Goal: Task Accomplishment & Management: Use online tool/utility

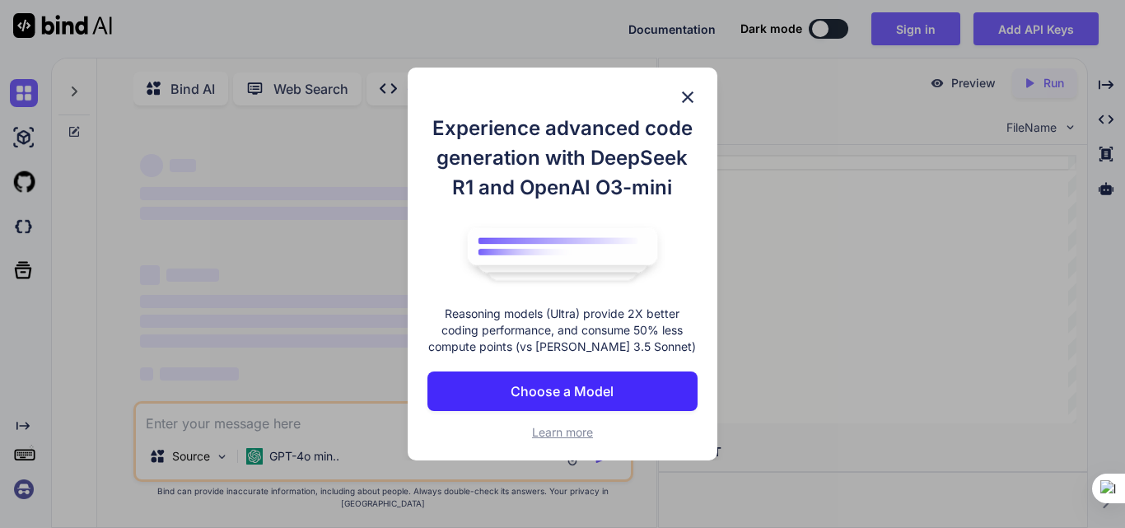
click at [694, 94] on img at bounding box center [688, 97] width 20 height 20
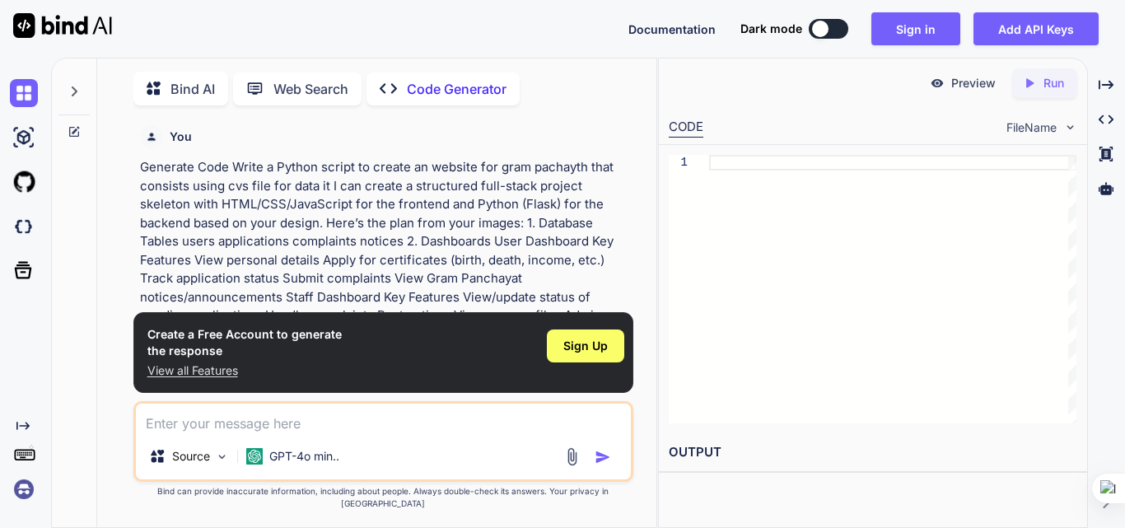
scroll to position [7, 0]
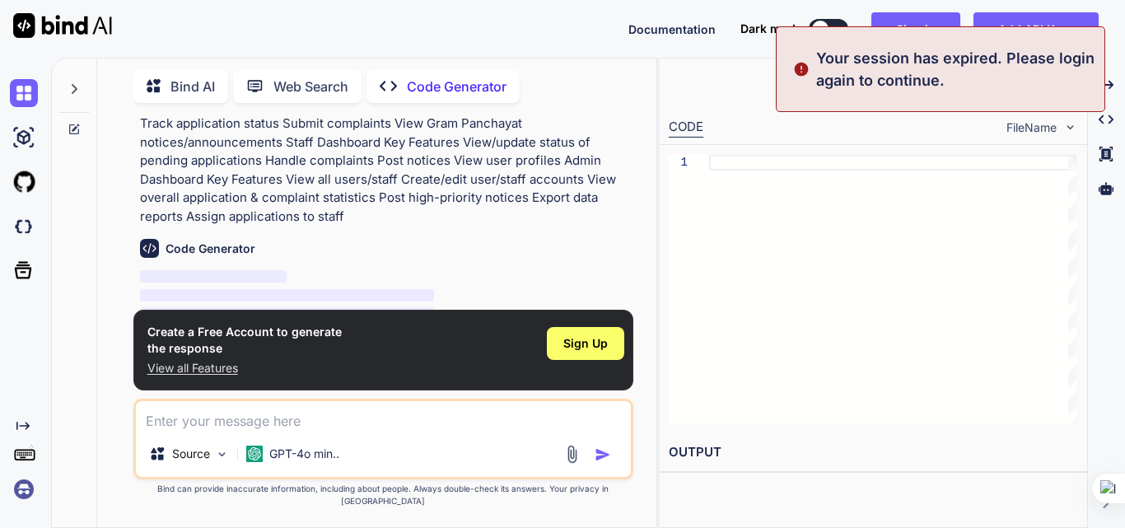
scroll to position [154, 0]
type textarea "x"
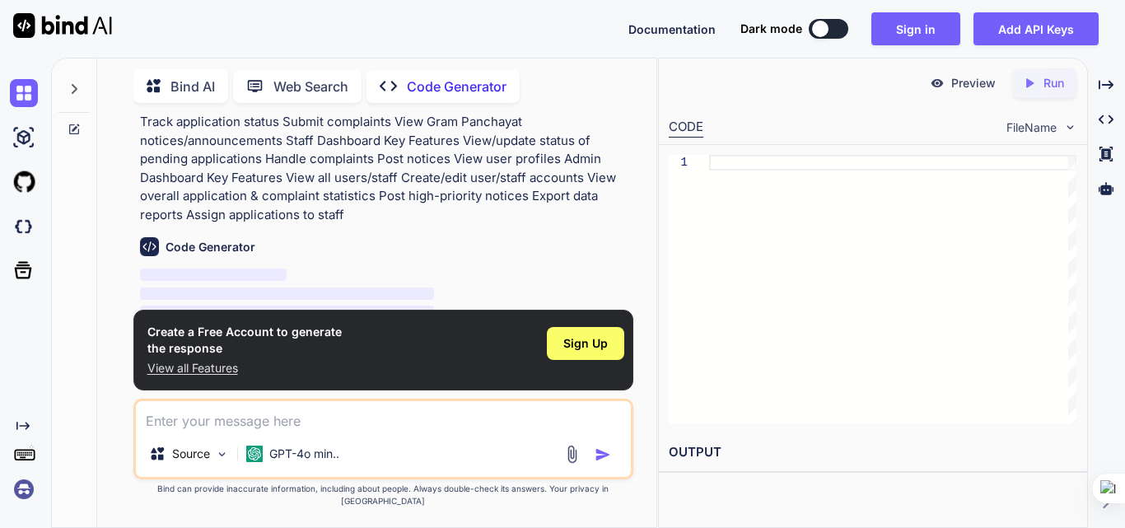
click at [975, 100] on div "Preview Created with Pixso. Run" at bounding box center [873, 82] width 428 height 49
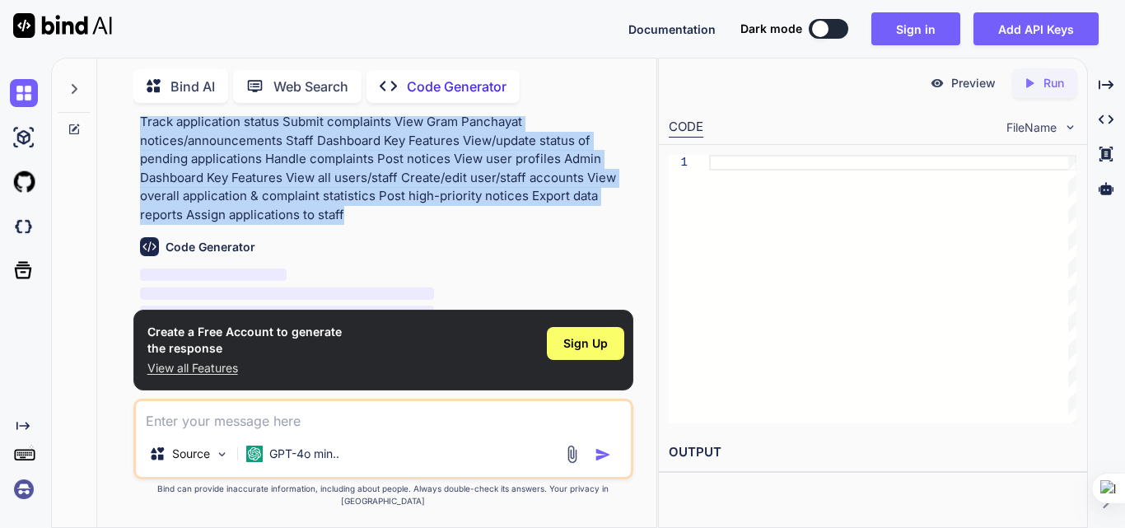
drag, startPoint x: 129, startPoint y: 166, endPoint x: 641, endPoint y: 198, distance: 512.4
click at [641, 198] on div "You Generate Code Write a Python script to create an website for gram pachayth …" at bounding box center [383, 321] width 546 height 411
copy p "Generate Code Write a Python script to create an website for gram pachayth that…"
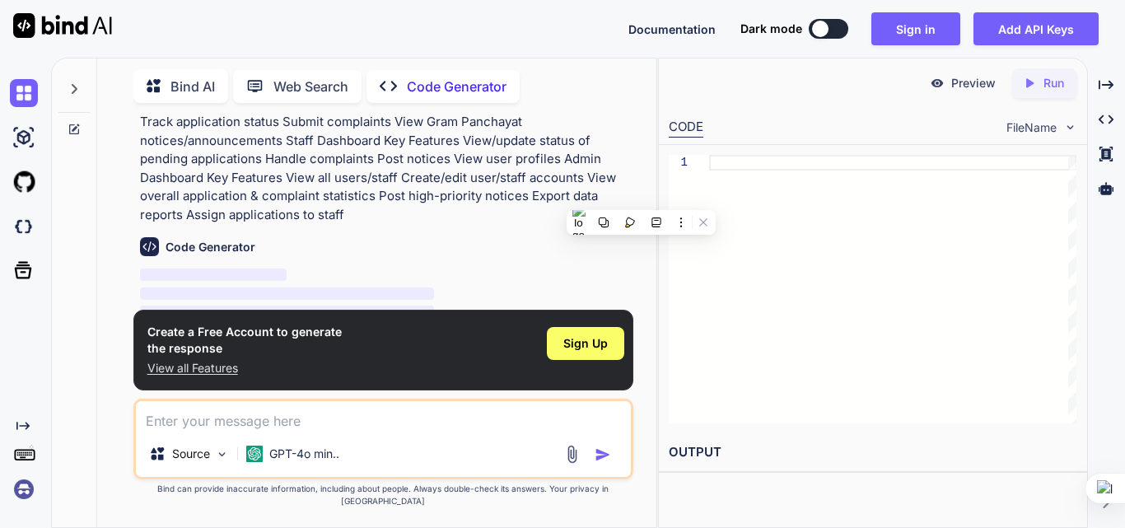
click at [311, 421] on textarea at bounding box center [383, 416] width 495 height 30
paste textarea "Generate Code Write a Python script to create an website for gram pachayth that…"
type textarea "Generate Code Write a Python script to create an website for gram pachayth that…"
type textarea "x"
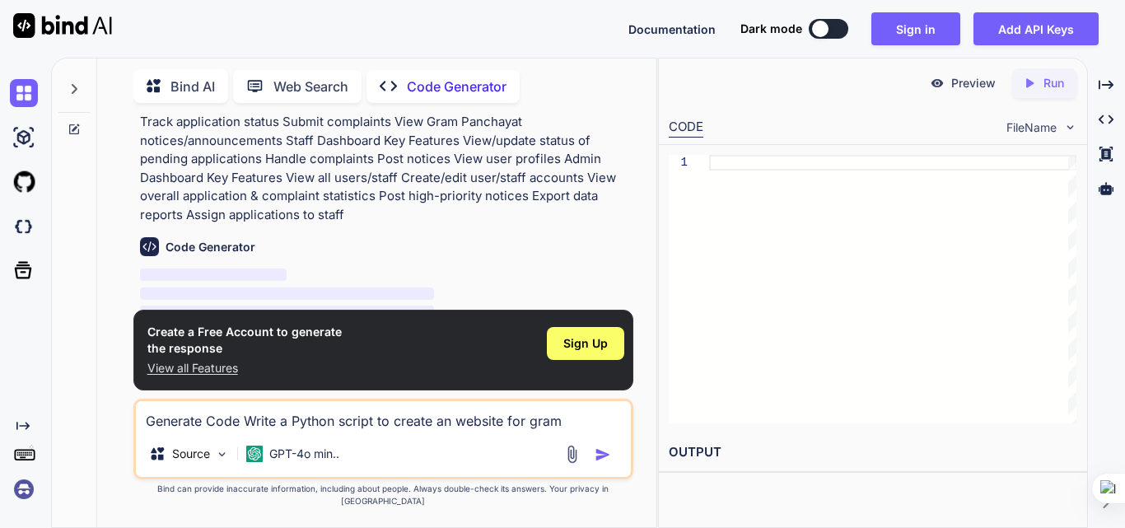
scroll to position [61, 0]
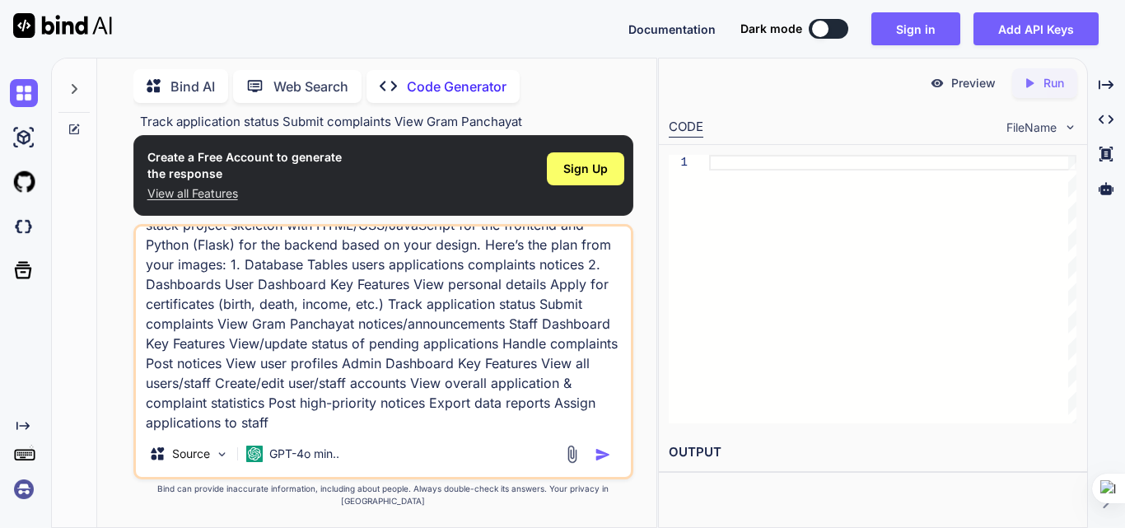
type textarea "Generate Code Write a Python script to create an website for gram pachayth that…"
click at [596, 463] on img "button" at bounding box center [603, 454] width 16 height 16
click at [599, 463] on img "button" at bounding box center [603, 454] width 16 height 16
click at [596, 462] on img "button" at bounding box center [603, 454] width 16 height 16
click at [588, 177] on span "Sign Up" at bounding box center [585, 169] width 44 height 16
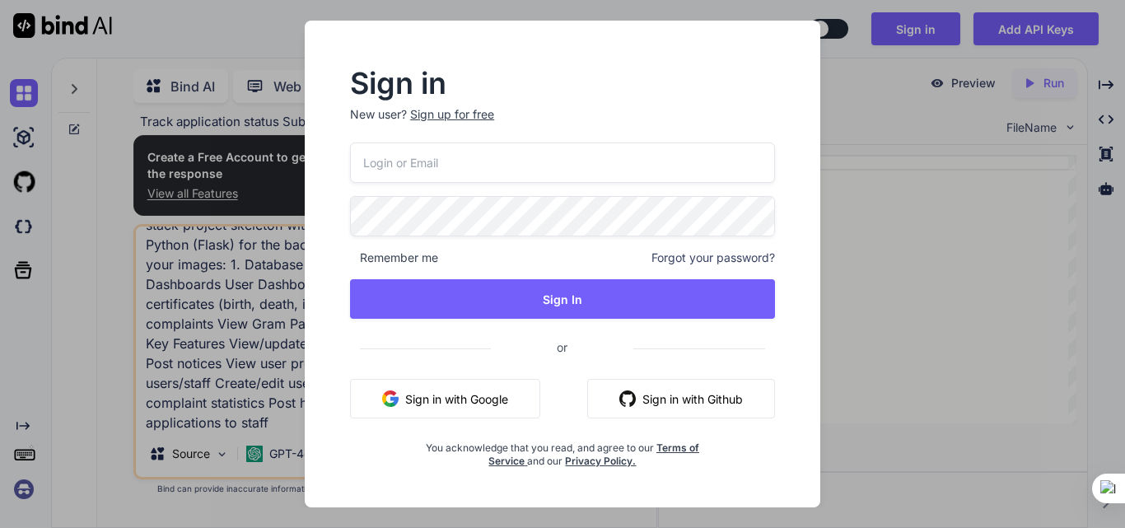
click at [485, 392] on button "Sign in with Google" at bounding box center [445, 399] width 190 height 40
click at [457, 407] on button "Sign in with Google" at bounding box center [445, 399] width 190 height 40
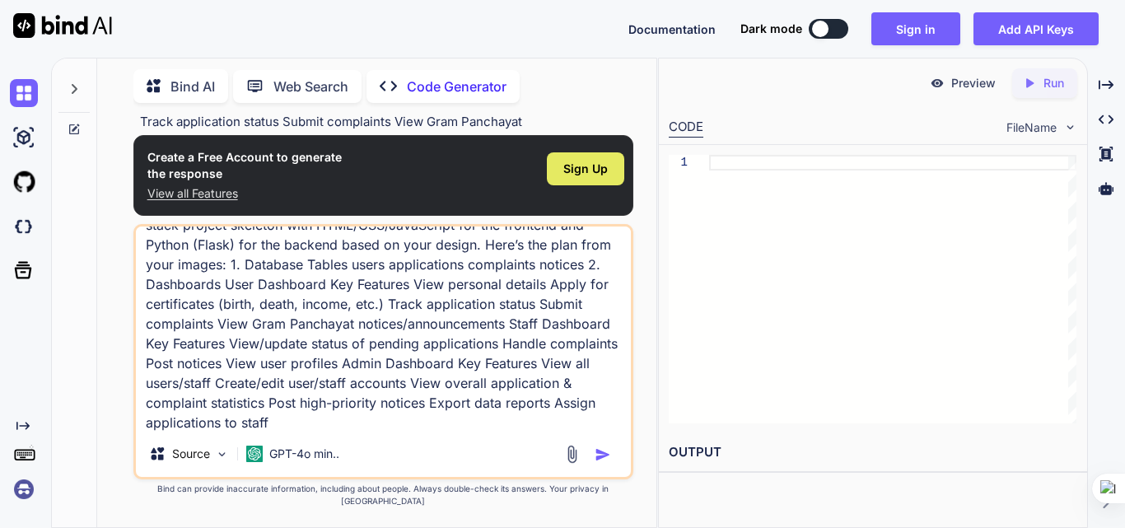
click at [573, 170] on div "Sign Up" at bounding box center [585, 168] width 77 height 33
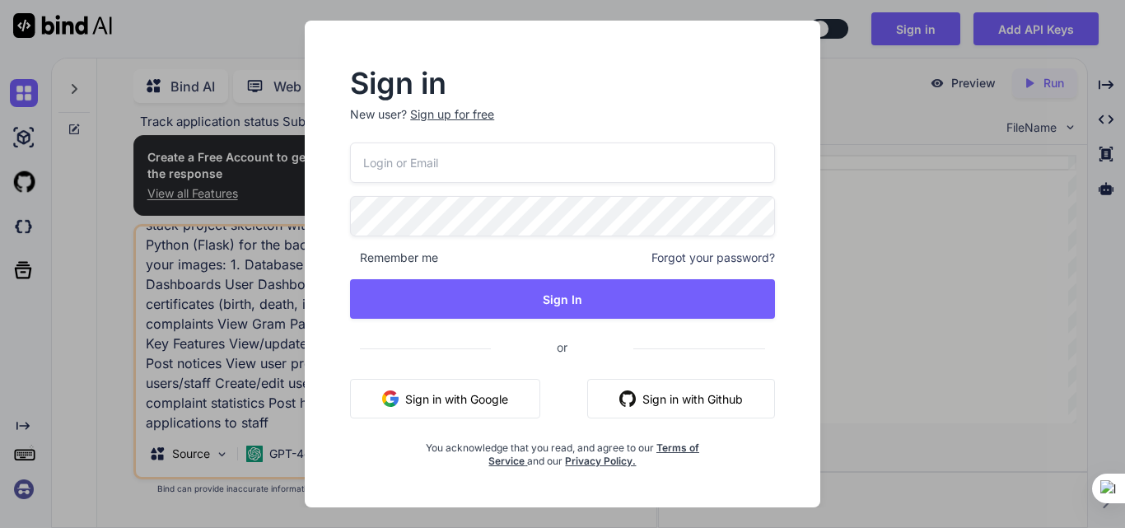
click at [432, 385] on button "Sign in with Google" at bounding box center [445, 399] width 190 height 40
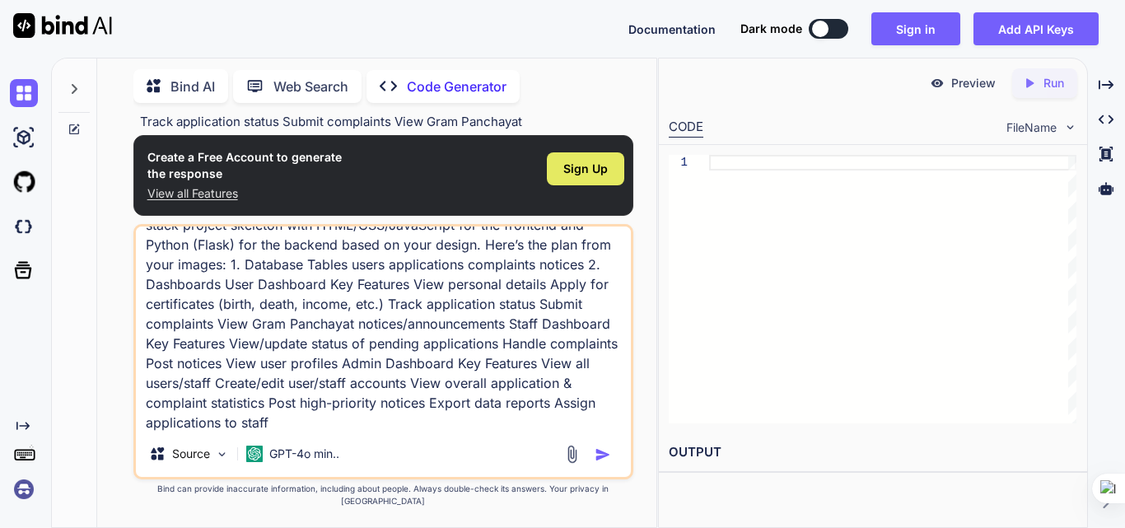
click at [614, 179] on div "Sign Up" at bounding box center [585, 168] width 77 height 33
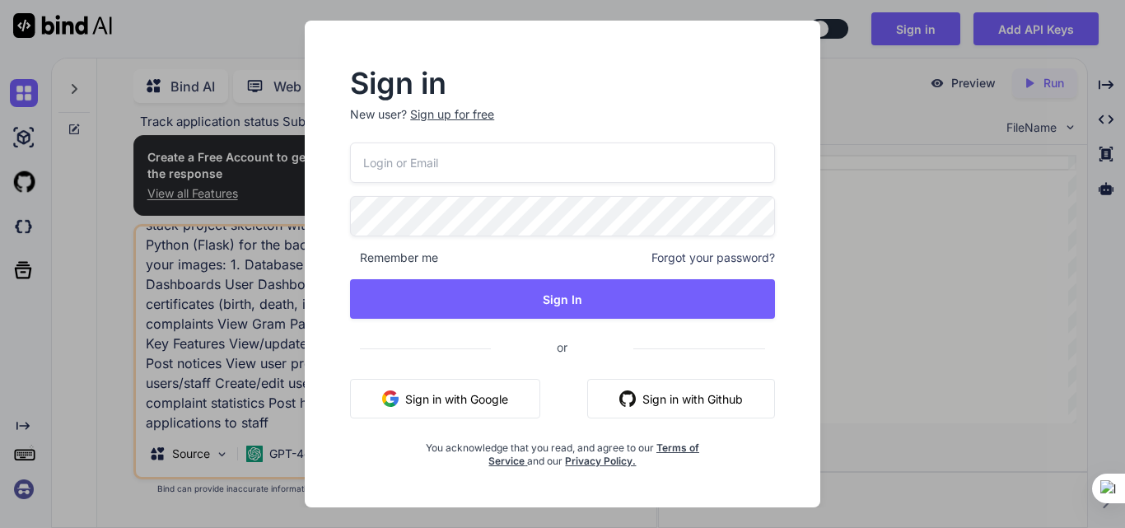
click at [427, 385] on button "Sign in with Google" at bounding box center [445, 399] width 190 height 40
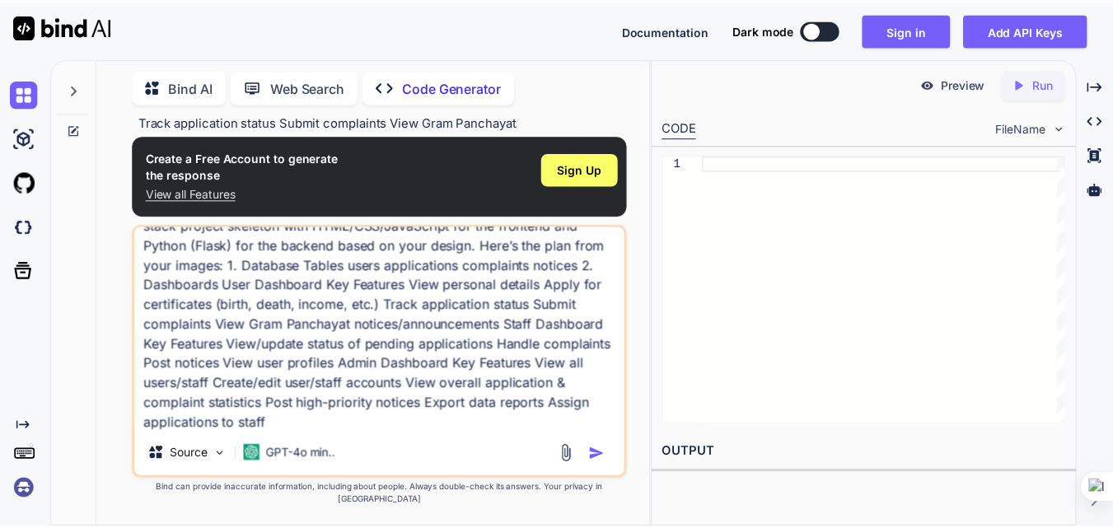
scroll to position [63, 0]
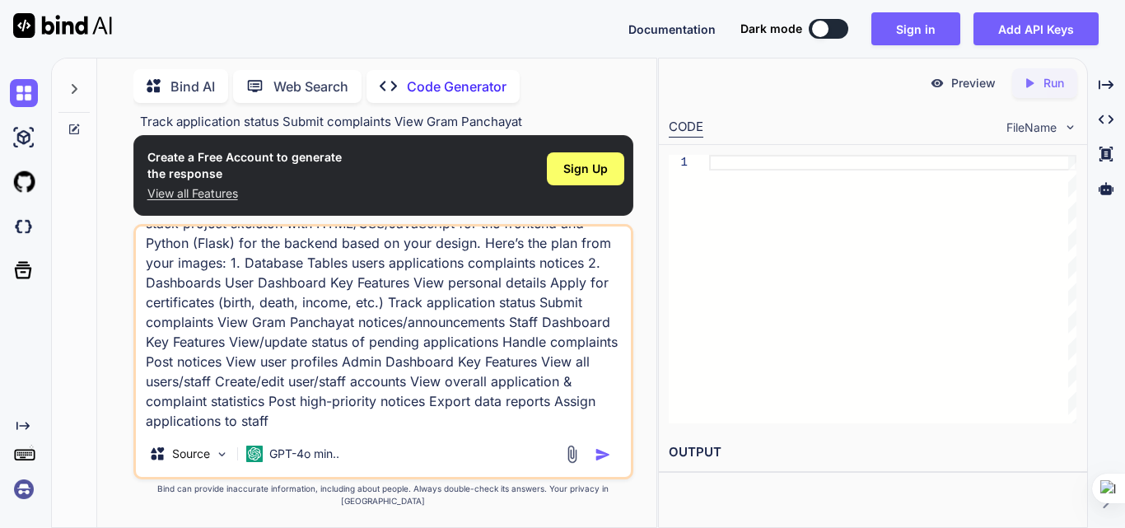
click at [596, 463] on img "button" at bounding box center [603, 454] width 16 height 16
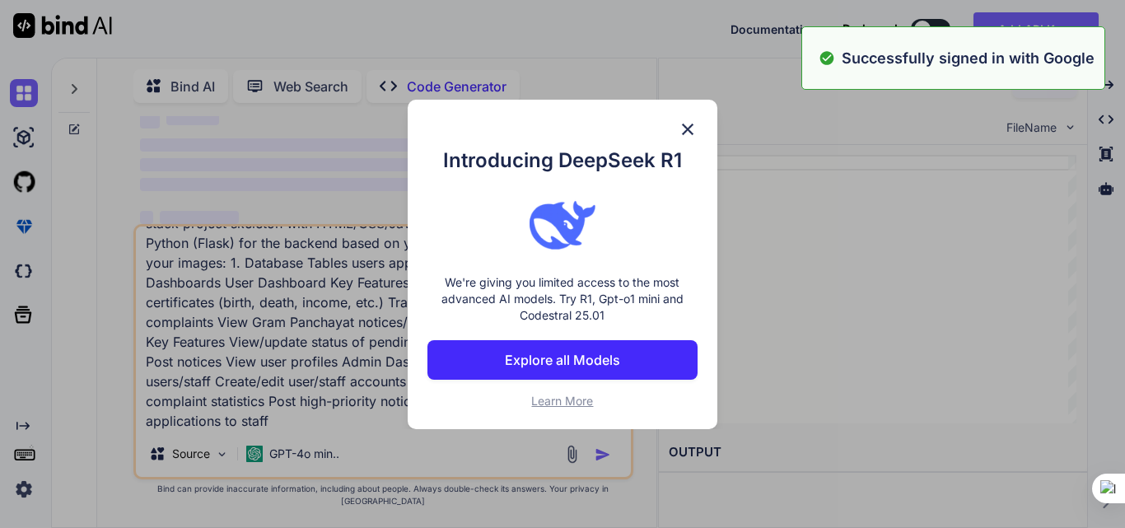
type textarea "x"
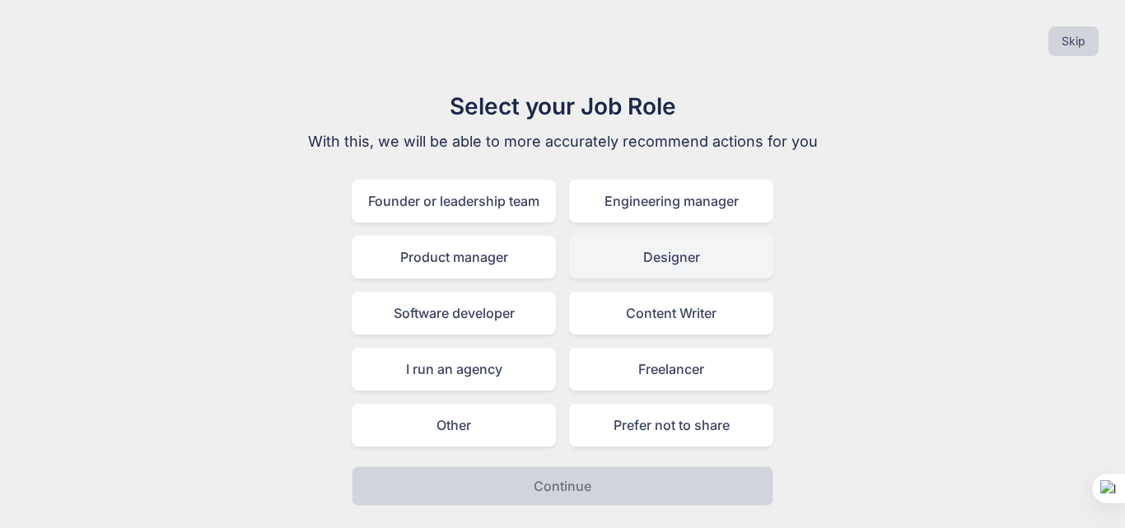
click at [677, 258] on div "Designer" at bounding box center [671, 257] width 204 height 43
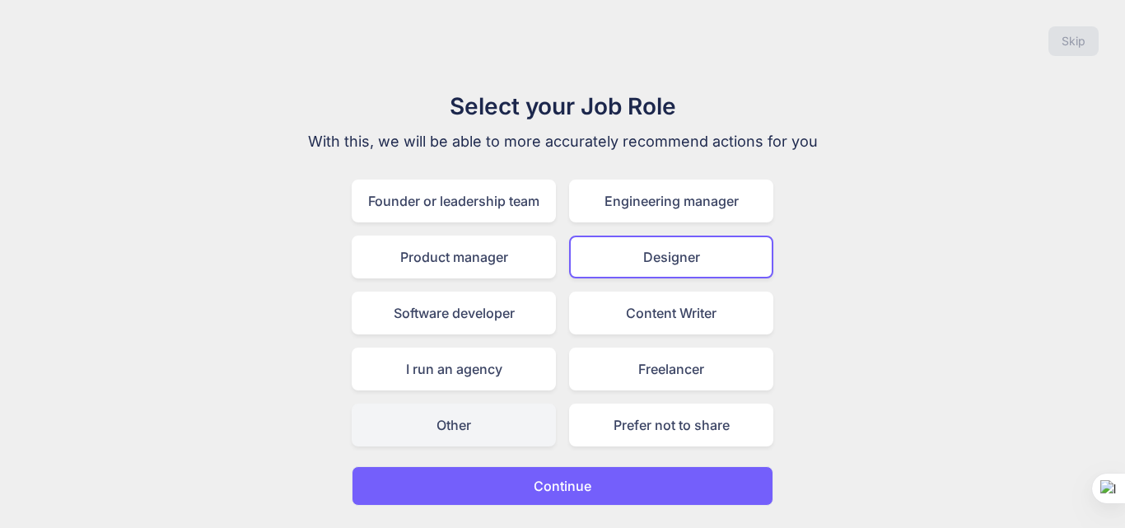
click at [461, 428] on div "Other" at bounding box center [454, 425] width 204 height 43
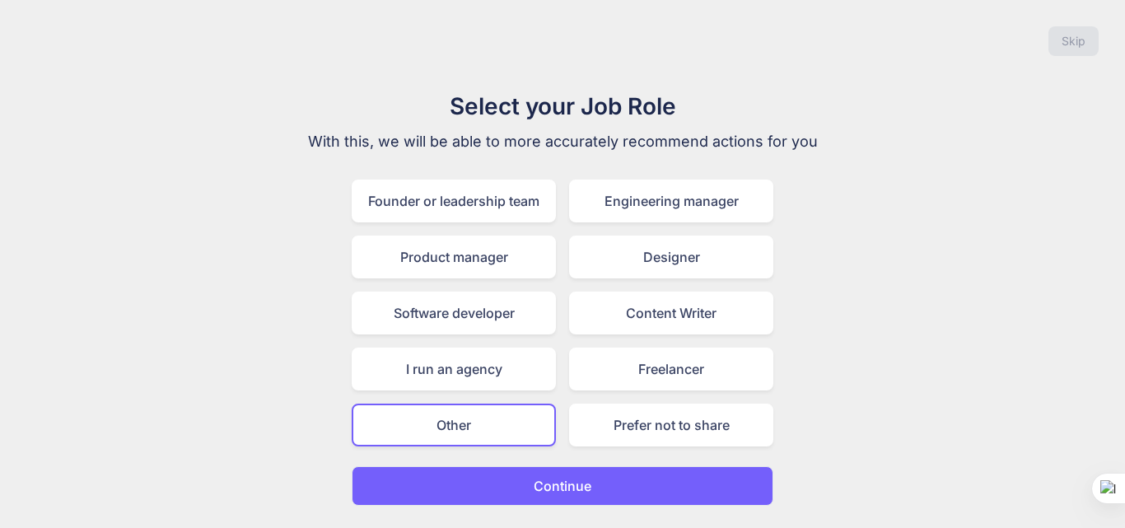
click at [514, 474] on button "Continue" at bounding box center [563, 486] width 422 height 40
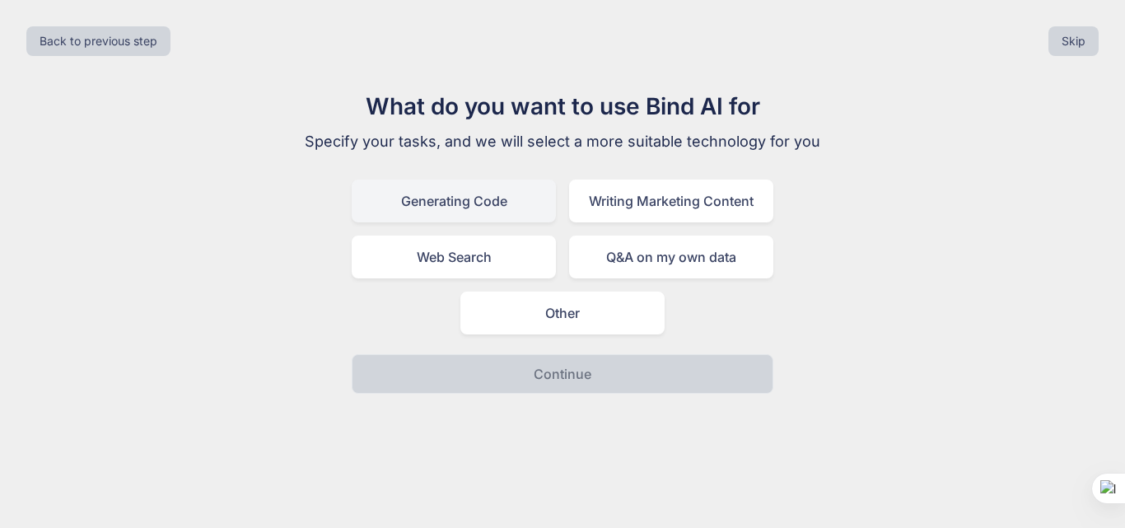
click at [459, 203] on div "Generating Code" at bounding box center [454, 201] width 204 height 43
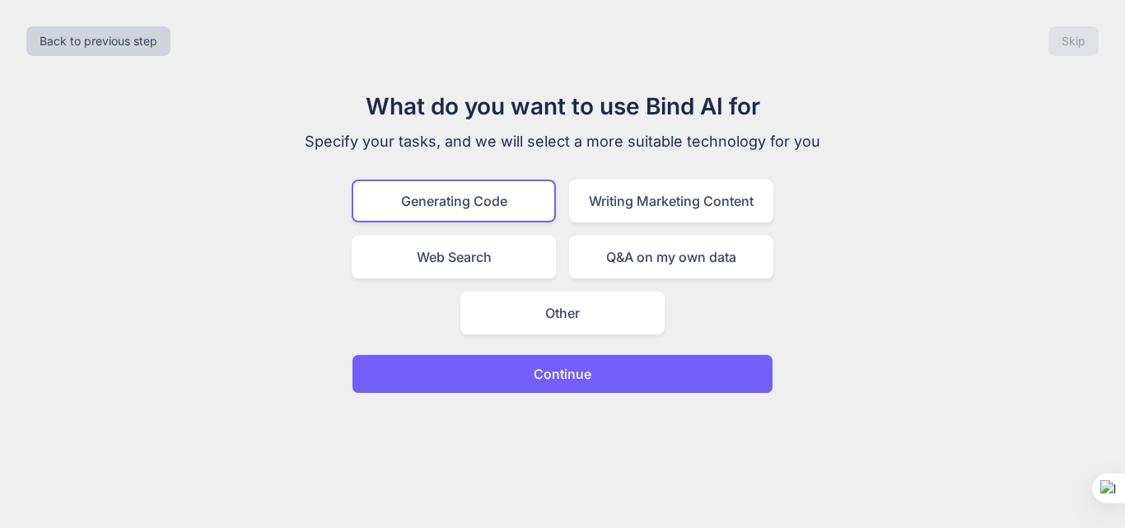
click at [564, 365] on p "Continue" at bounding box center [563, 374] width 58 height 20
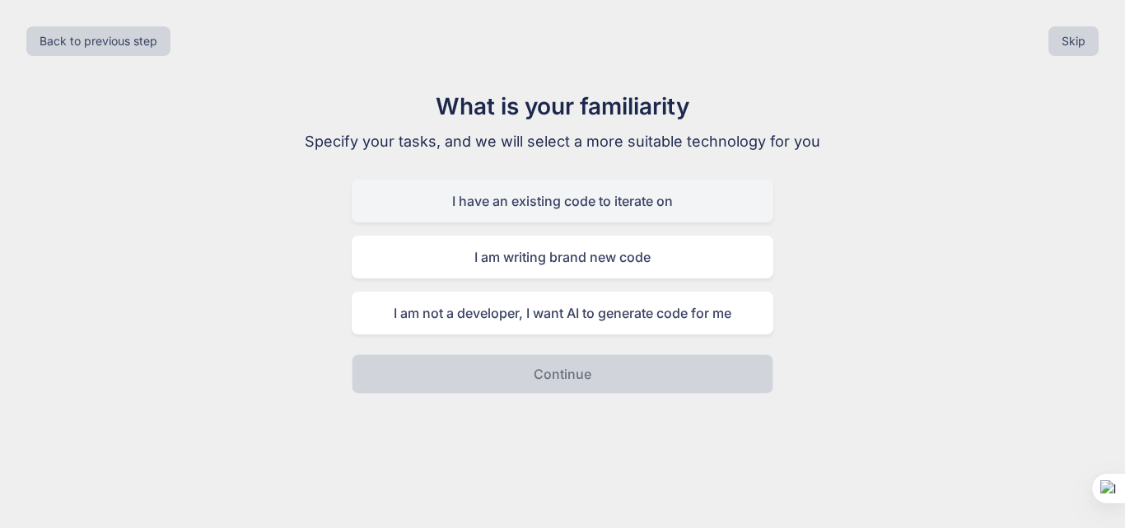
click at [464, 185] on div "I have an existing code to iterate on" at bounding box center [563, 201] width 422 height 43
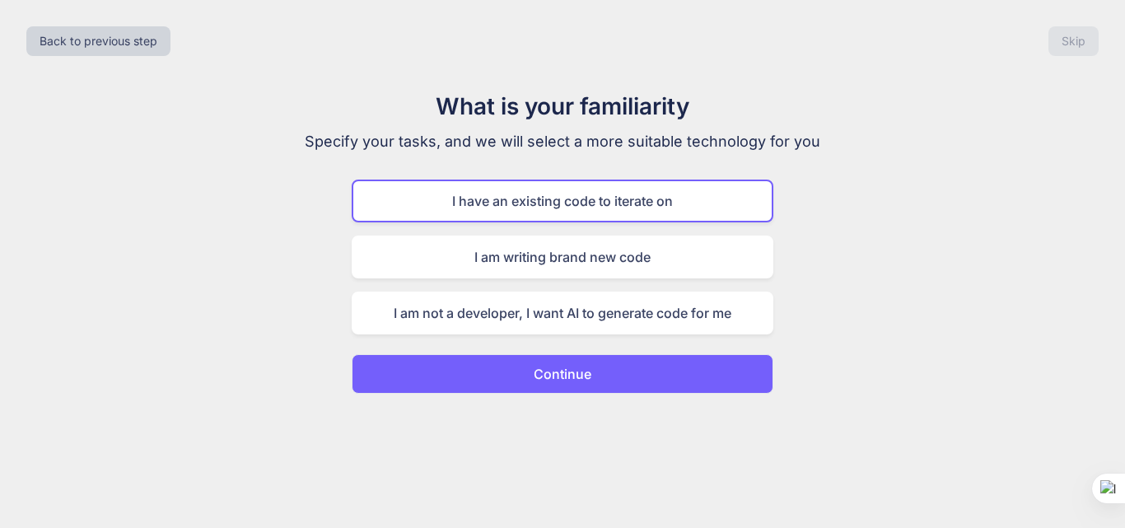
click at [531, 388] on button "Continue" at bounding box center [563, 374] width 422 height 40
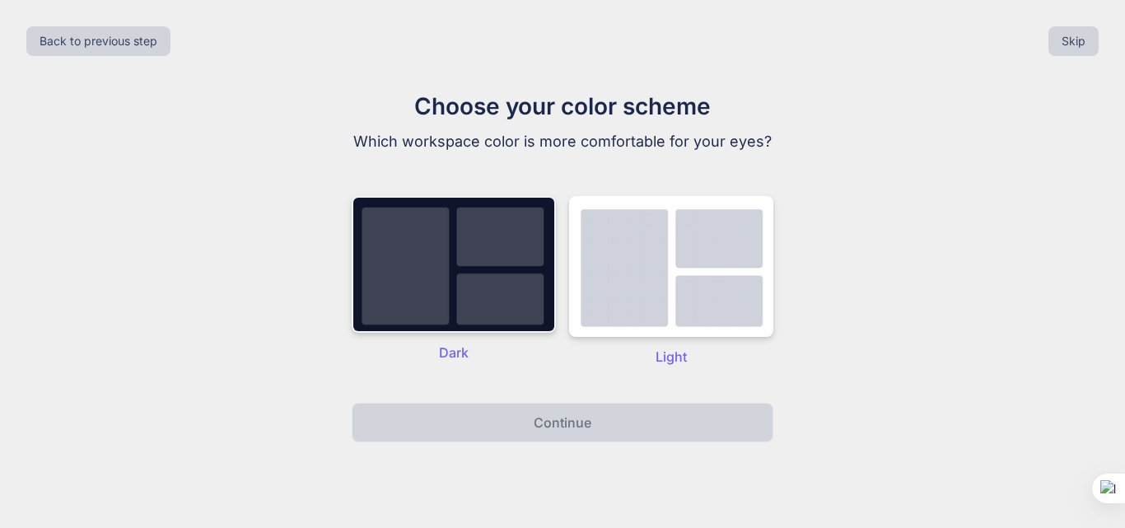
click at [473, 333] on img at bounding box center [454, 264] width 204 height 137
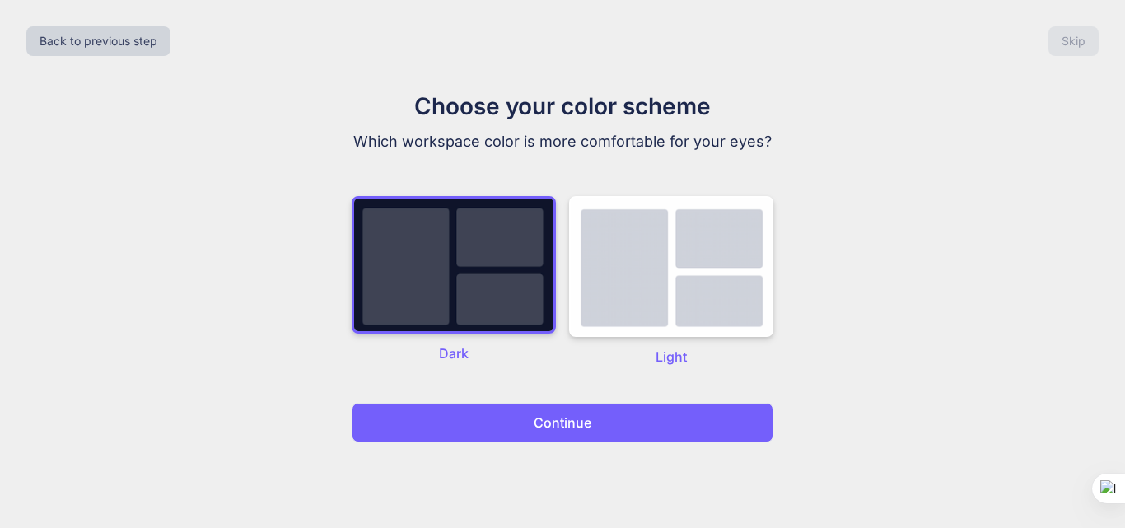
click at [523, 422] on button "Continue" at bounding box center [563, 423] width 422 height 40
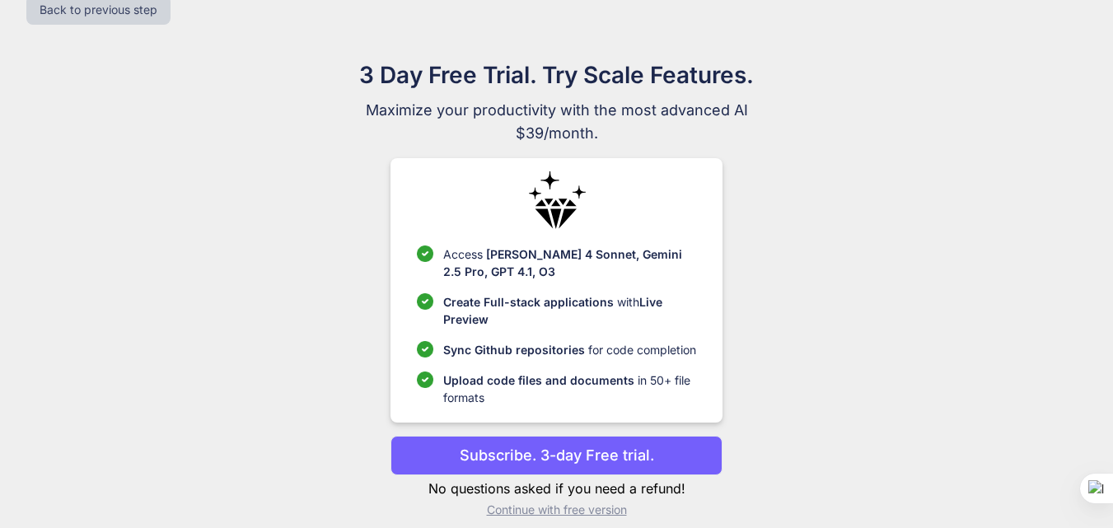
scroll to position [48, 0]
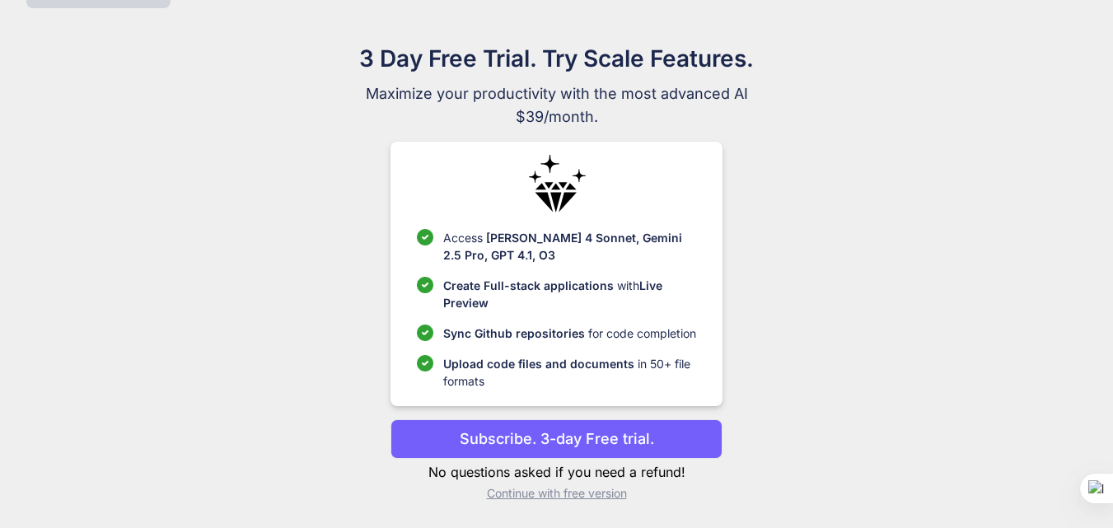
click at [554, 503] on div "3 Day Free Trial. Try Scale Features. Maximize your productivity with the most …" at bounding box center [557, 278] width 738 height 474
click at [554, 493] on p "Continue with free version" at bounding box center [556, 493] width 332 height 16
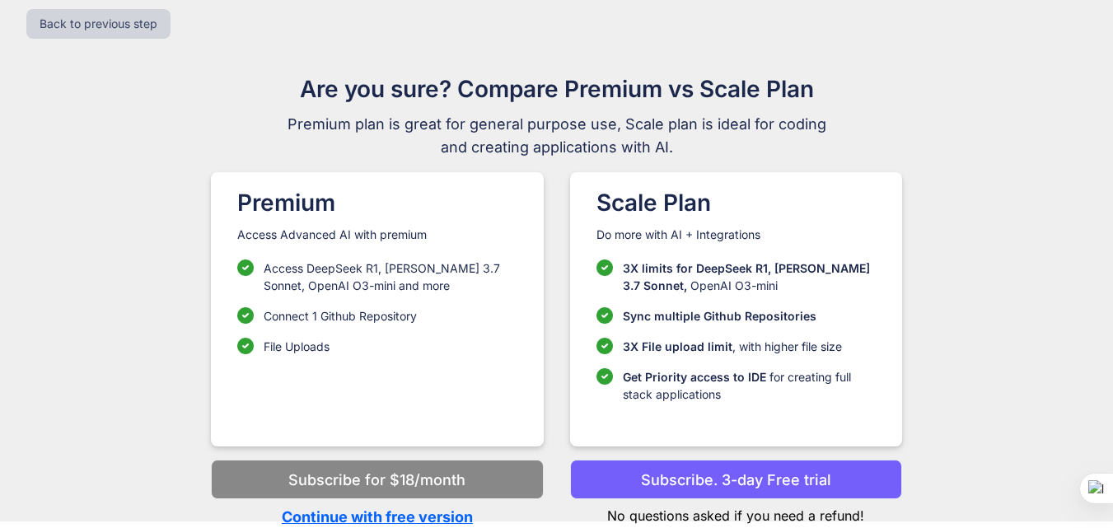
scroll to position [17, 0]
click at [627, 471] on button "Subscribe. 3-day Free trial" at bounding box center [736, 480] width 332 height 40
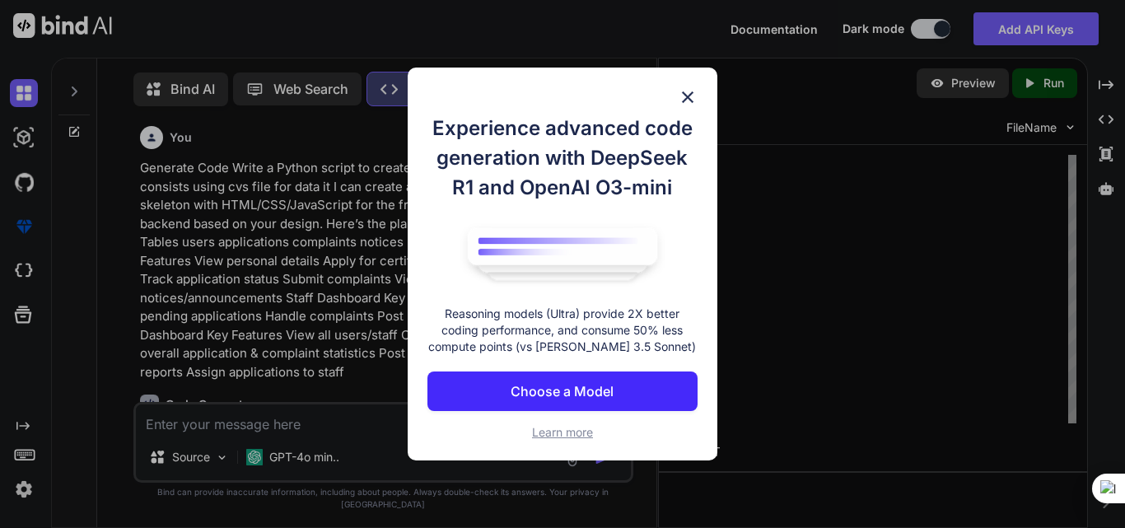
click at [675, 95] on div "Experience advanced code generation with DeepSeek R1 and OpenAI O3-mini Reasoni…" at bounding box center [563, 265] width 310 height 394
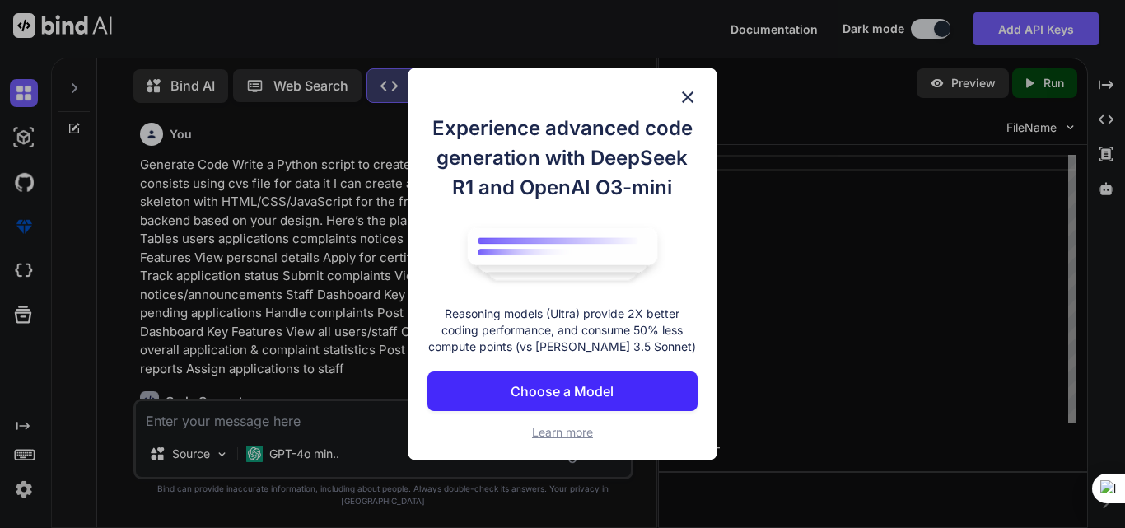
click at [684, 95] on img at bounding box center [688, 97] width 20 height 20
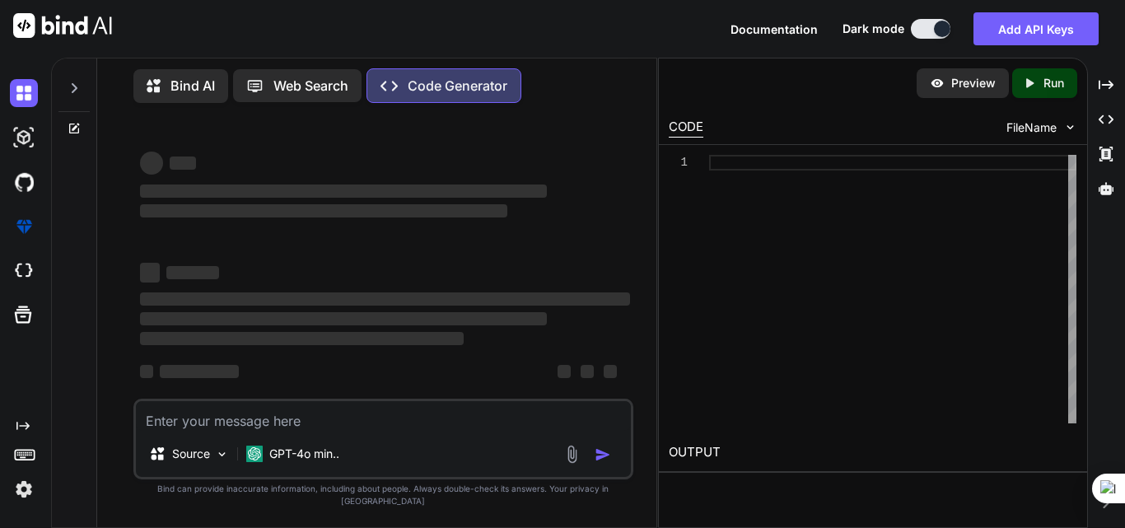
type textarea "x"
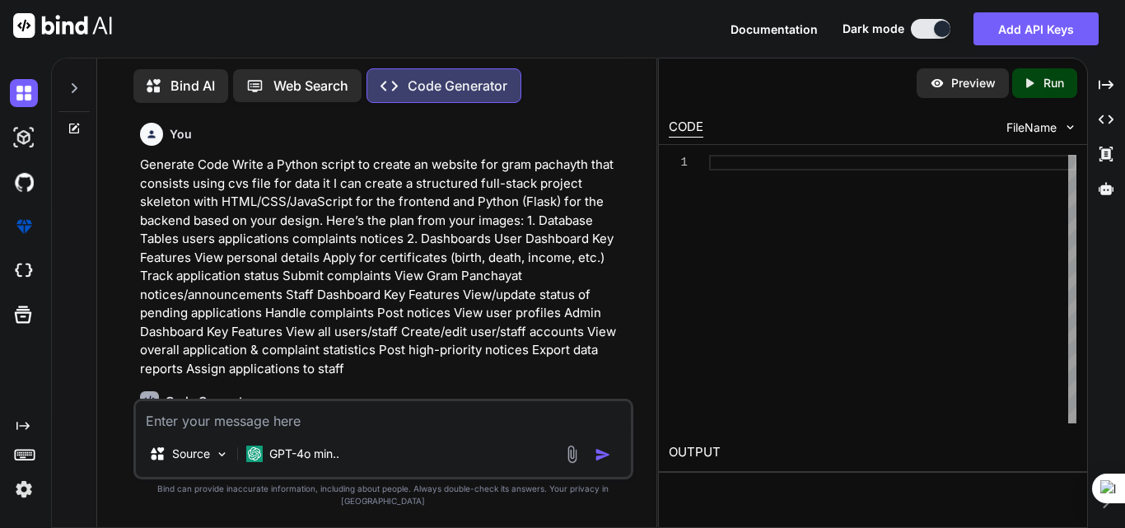
click at [600, 463] on img "button" at bounding box center [603, 454] width 16 height 16
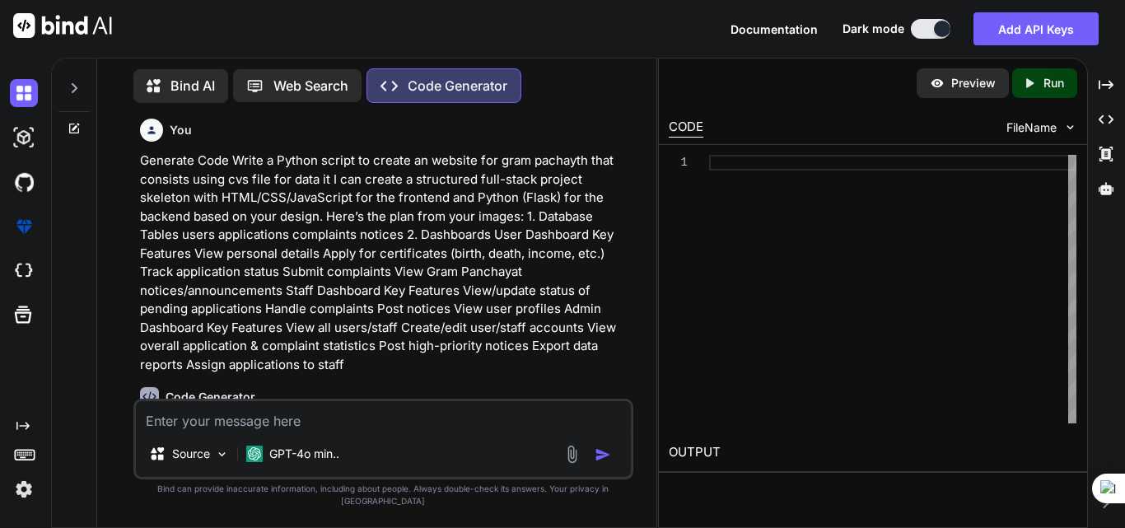
scroll to position [0, 0]
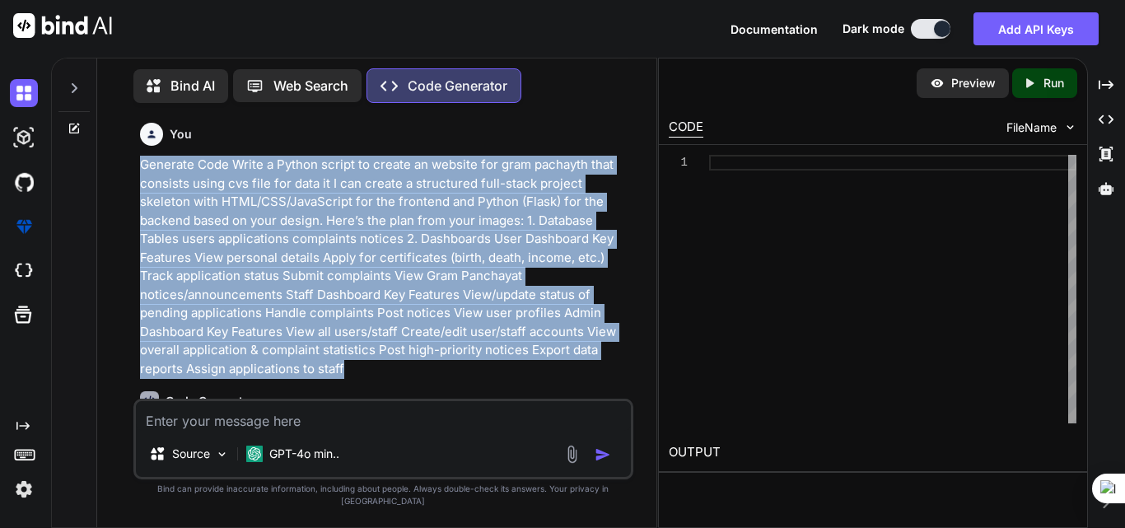
drag, startPoint x: 620, startPoint y: 348, endPoint x: 124, endPoint y: 147, distance: 535.8
click at [124, 147] on div "You Generate Code Write a Python script to create an website for gram pachayth …" at bounding box center [383, 321] width 546 height 411
copy p "Generate Code Write a Python script to create an website for gram pachayth that…"
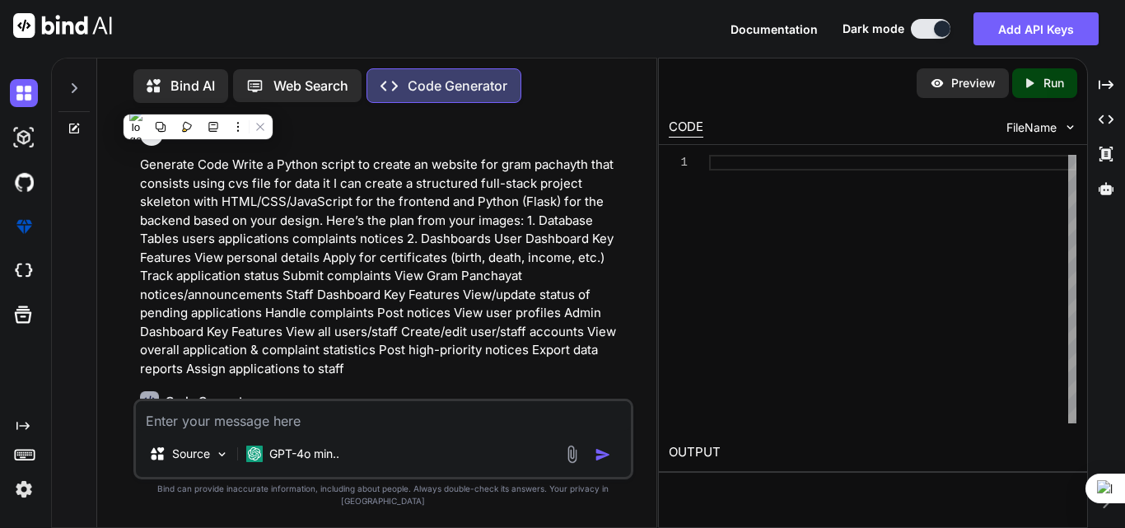
click at [244, 431] on textarea at bounding box center [383, 416] width 495 height 30
paste textarea "Generate Code Write a Python script to create an website for gram pachayth that…"
type textarea "Generate Code Write a Python script to create an website for gram pachayth that…"
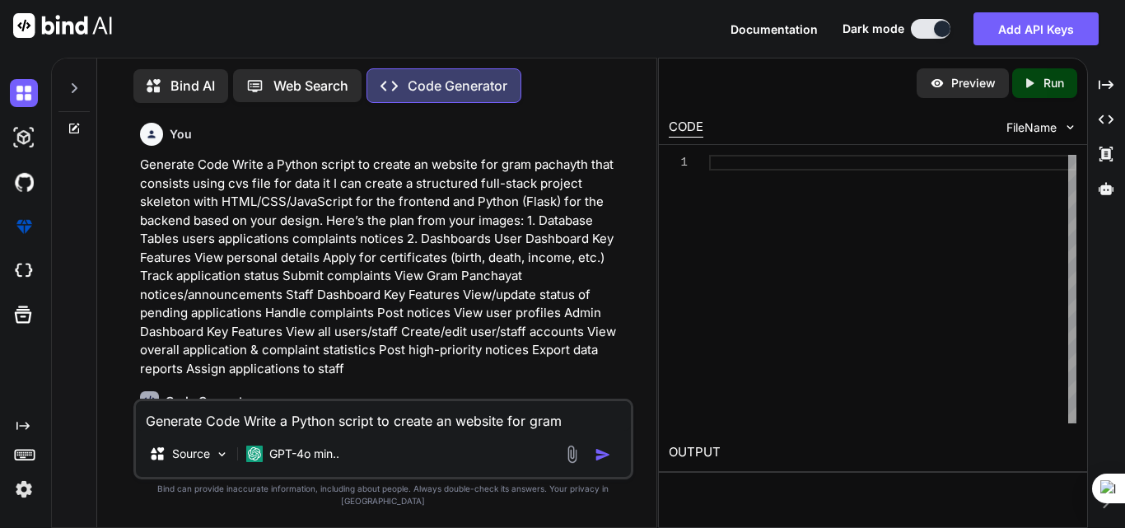
type textarea "x"
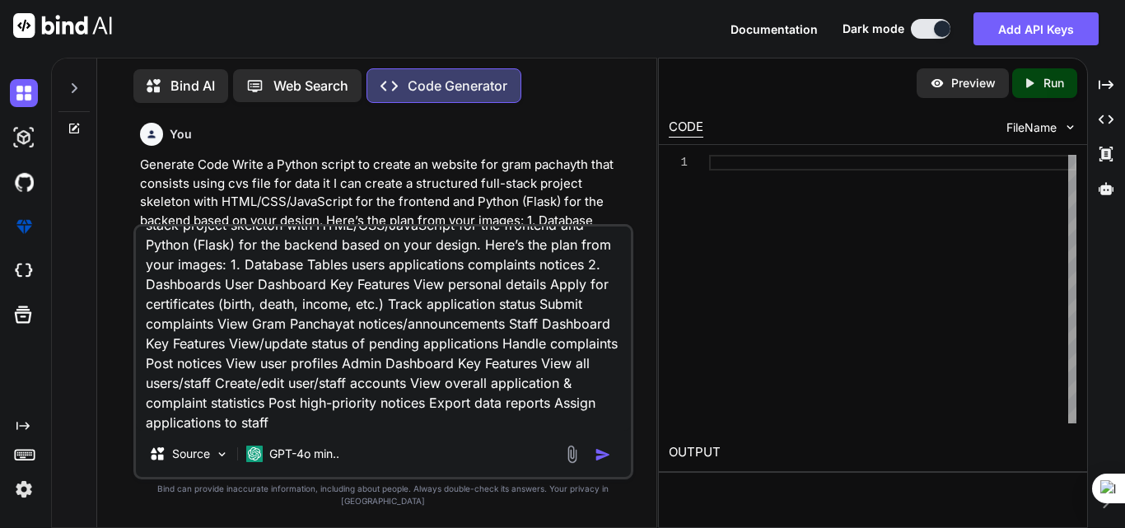
type textarea "Generate Code Write a Python script to create an website for gram pachayth that…"
type textarea "x"
type textarea "Generate Code Write a Python script to create an website for gram pachayth that…"
type textarea "x"
type textarea "Generate Code Write a Python script to create an website for gram pachayth that…"
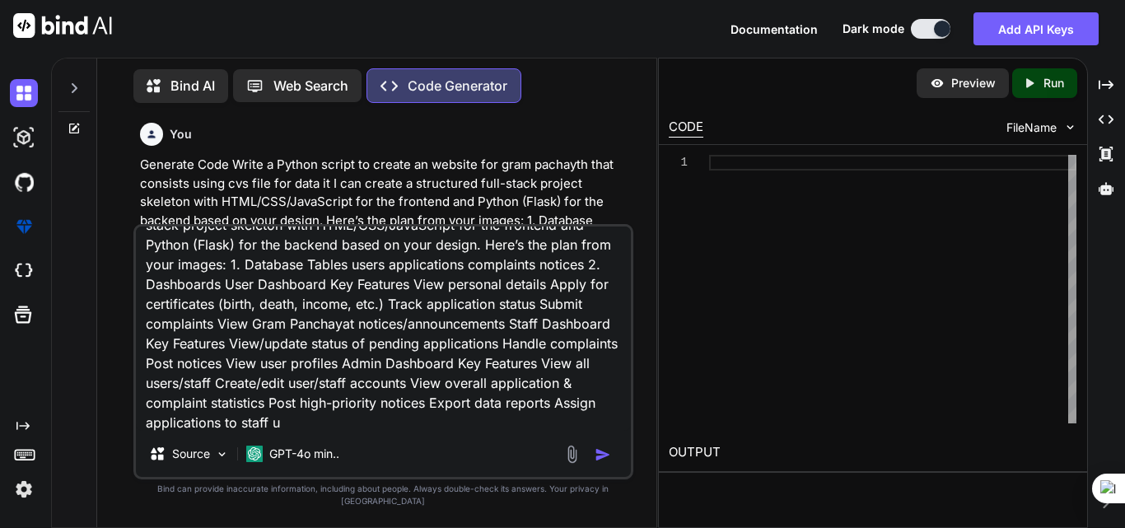
type textarea "x"
type textarea "Generate Code Write a Python script to create an website for gram pachayth that…"
type textarea "x"
type textarea "Generate Code Write a Python script to create an website for gram pachayth that…"
type textarea "x"
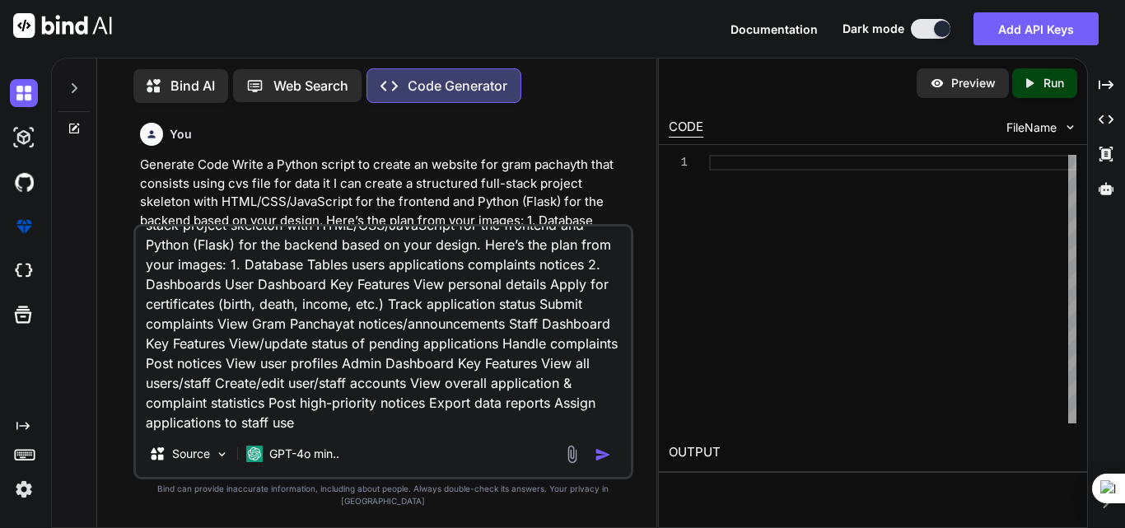
type textarea "Generate Code Write a Python script to create an website for gram pachayth that…"
type textarea "x"
type textarea "Generate Code Write a Python script to create an website for gram pachayth that…"
type textarea "x"
type textarea "Generate Code Write a Python script to create an website for gram pachayth that…"
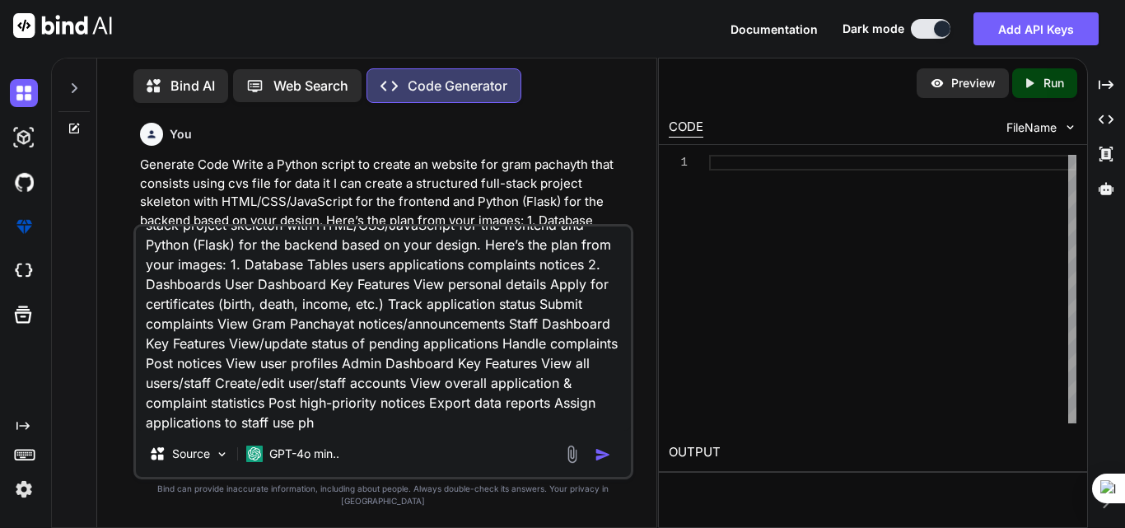
type textarea "x"
type textarea "Generate Code Write a Python script to create an website for gram pachayth that…"
type textarea "x"
type textarea "Generate Code Write a Python script to create an website for gram pachayth that…"
type textarea "x"
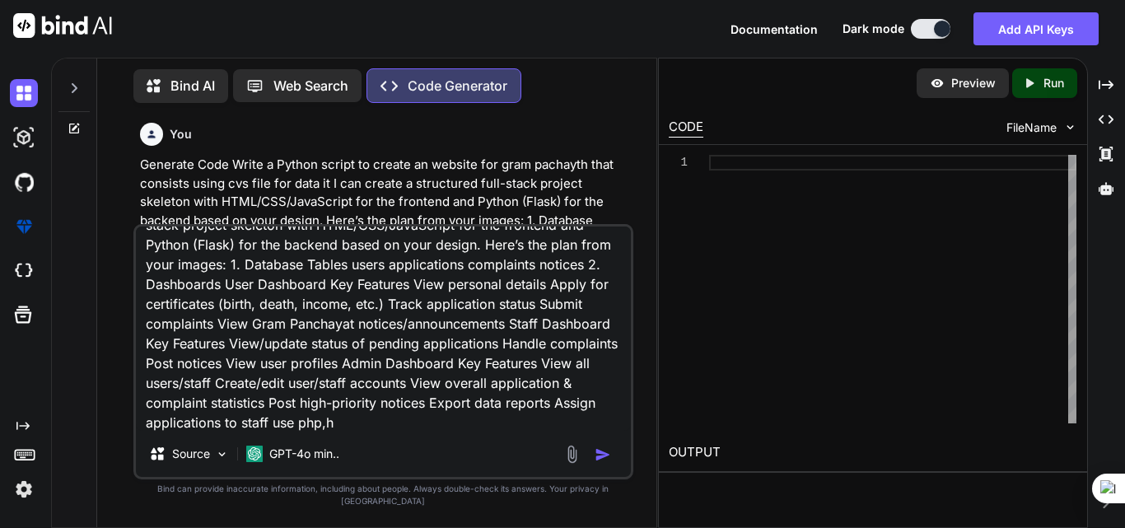
type textarea "Generate Code Write a Python script to create an website for gram pachayth that…"
type textarea "x"
type textarea "Generate Code Write a Python script to create an website for gram pachayth that…"
type textarea "x"
type textarea "Generate Code Write a Python script to create an website for gram pachayth that…"
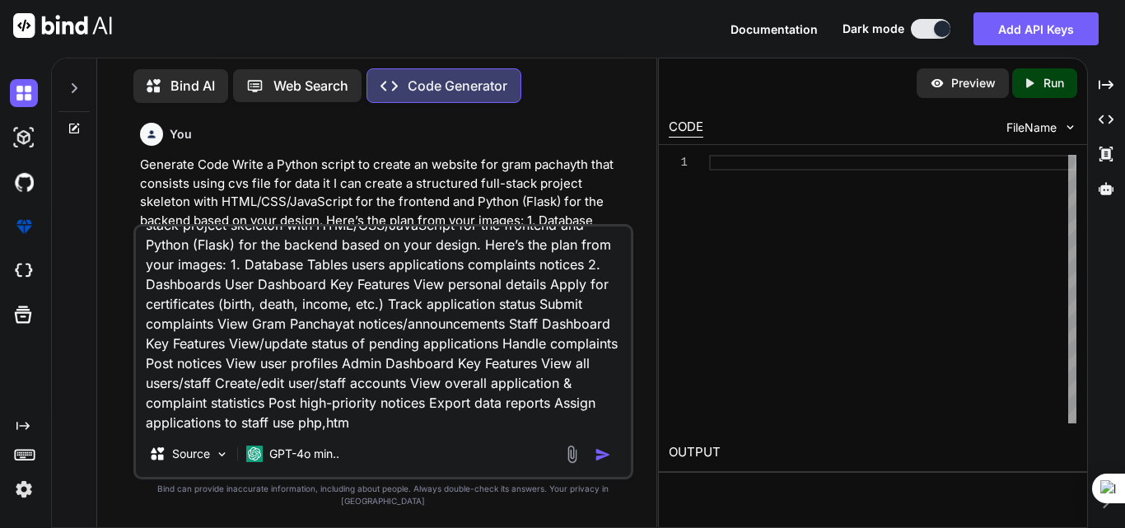
type textarea "x"
type textarea "Generate Code Write a Python script to create an website for gram pachayth that…"
type textarea "x"
type textarea "Generate Code Write a Python script to create an website for gram pachayth that…"
type textarea "x"
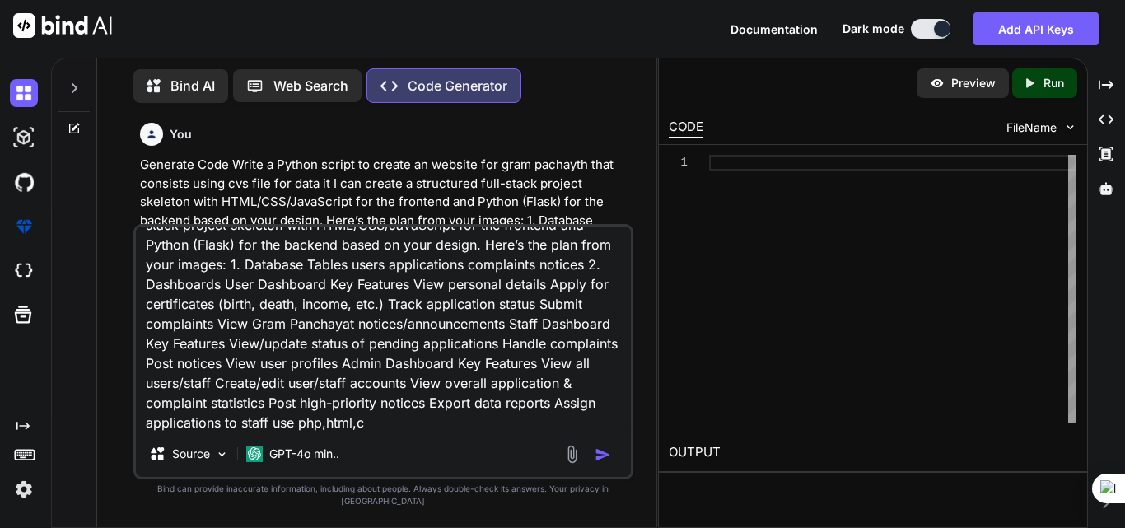
type textarea "Generate Code Write a Python script to create an website for gram pachayth that…"
type textarea "x"
type textarea "Generate Code Write a Python script to create an website for gram pachayth that…"
type textarea "x"
type textarea "Generate Code Write a Python script to create an website for gram pachayth that…"
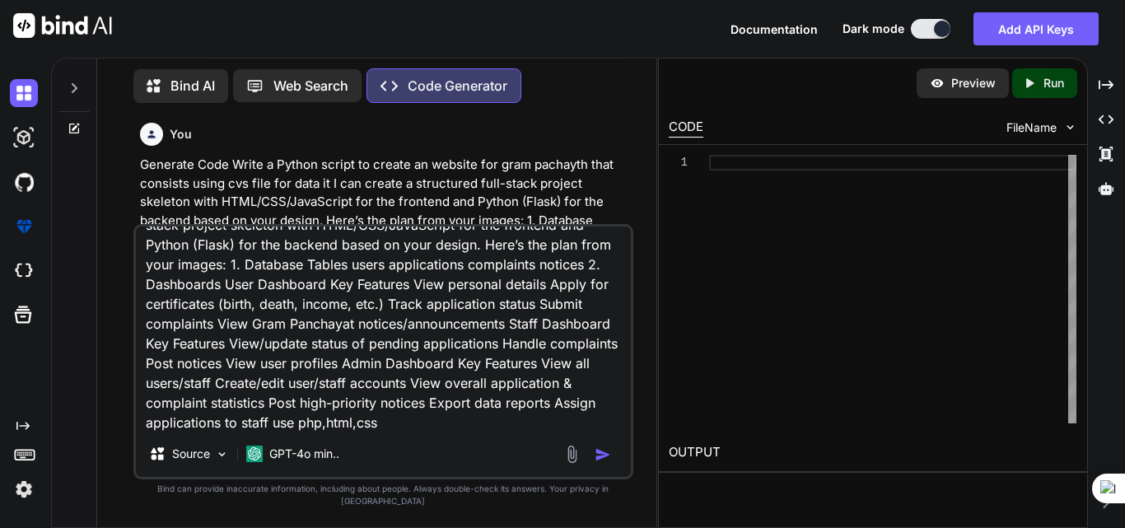
type textarea "x"
type textarea "Generate Code Write a Python script to create an website for gram pachayth that…"
type textarea "x"
type textarea "Generate Code Write a Python script to create an website for gram pachayth that…"
type textarea "x"
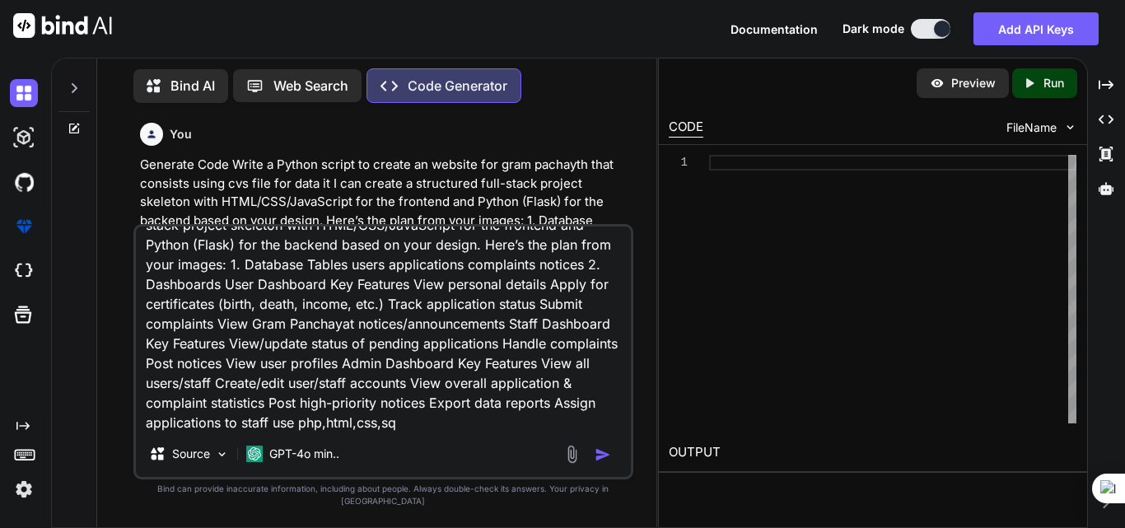
type textarea "Generate Code Write a Python script to create an website for gram pachayth that…"
type textarea "x"
type textarea "Generate Code Write a Python script to create an website for gram pachayth that…"
type textarea "x"
type textarea "Generate Code Write a Python script to create an website for gram pachayth that…"
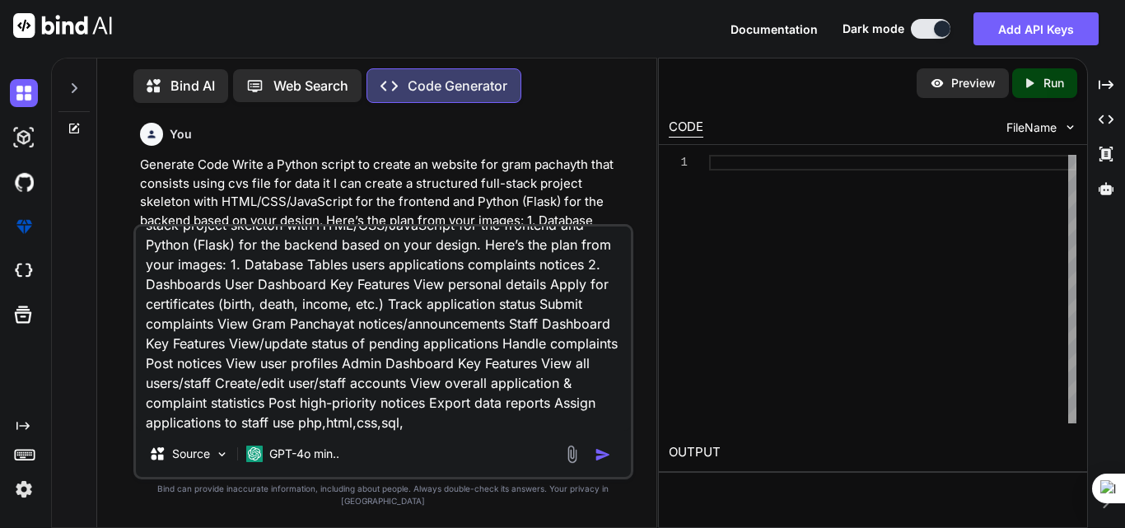
type textarea "x"
type textarea "Generate Code Write a Python script to create an website for gram pachayth that…"
type textarea "x"
type textarea "Generate Code Write a Python script to create an website for gram pachayth that…"
type textarea "x"
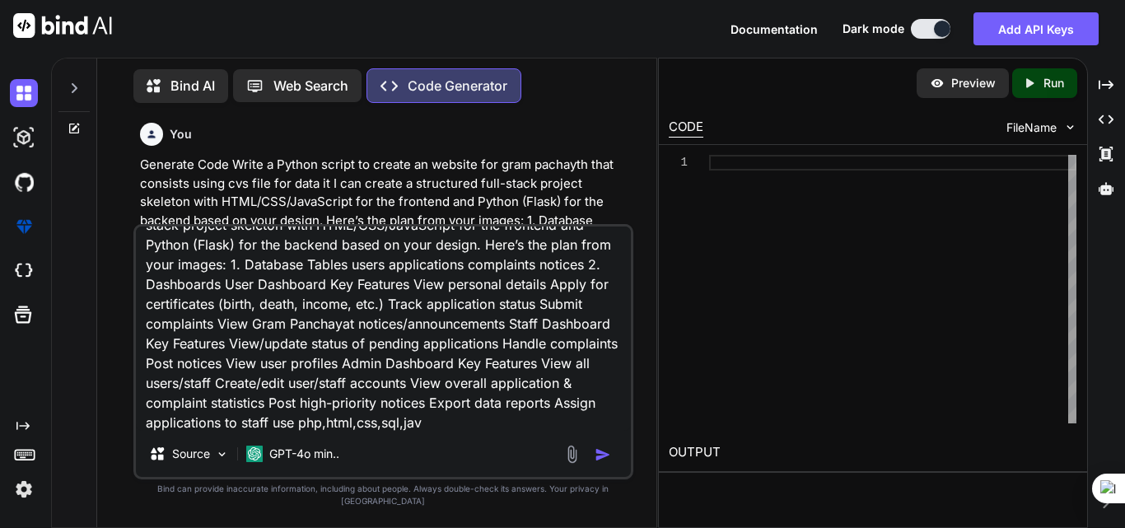
type textarea "Generate Code Write a Python script to create an website for gram pachayth that…"
type textarea "x"
type textarea "Generate Code Write a Python script to create an website for gram pachayth that…"
type textarea "x"
type textarea "Generate Code Write a Python script to create an website for gram pachayth that…"
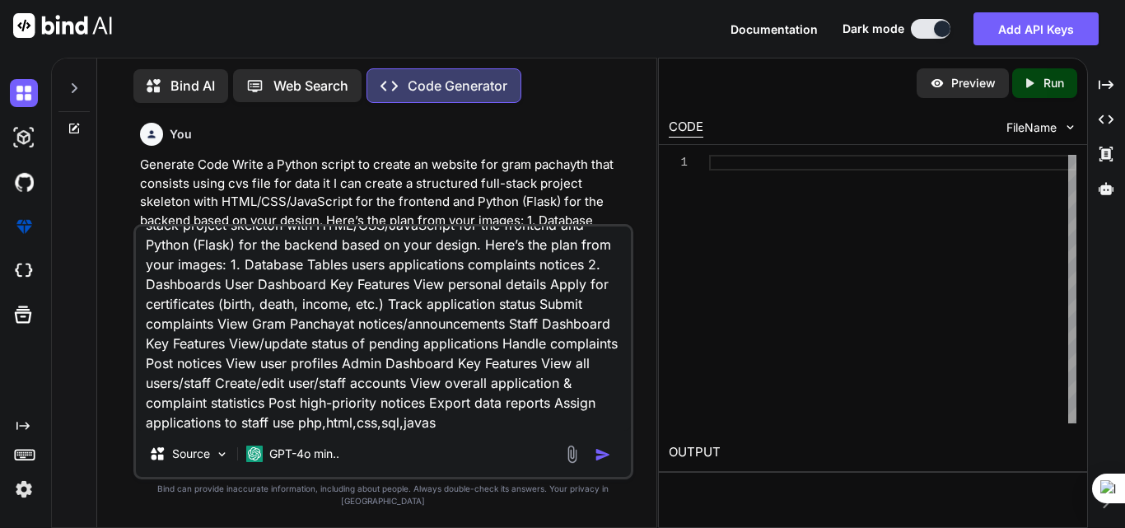
type textarea "x"
type textarea "Generate Code Write a Python script to create an website for gram pachayth that…"
type textarea "x"
type textarea "Generate Code Write a Python script to create an website for gram pachayth that…"
type textarea "x"
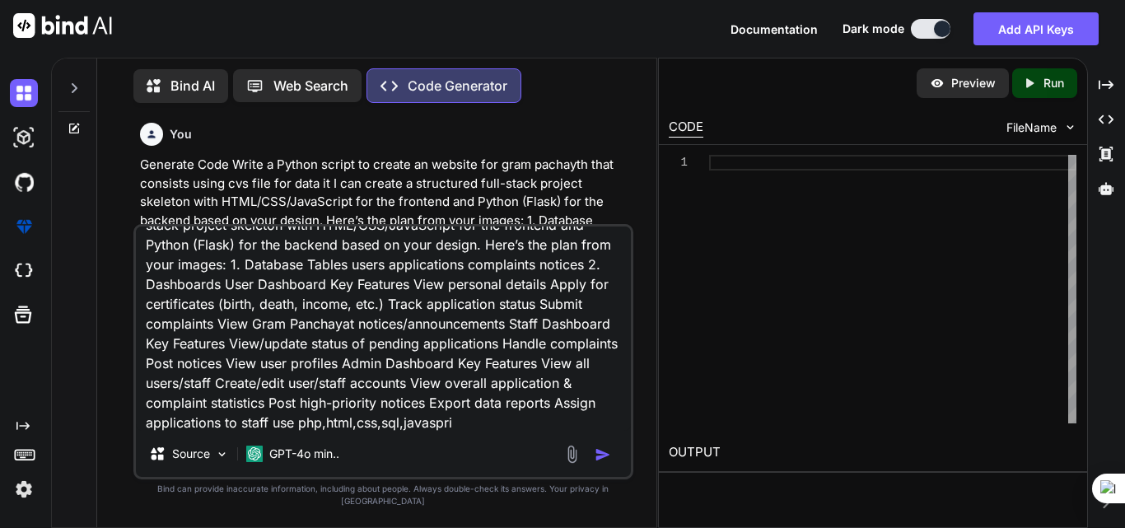
type textarea "Generate Code Write a Python script to create an website for gram pachayth that…"
type textarea "x"
type textarea "Generate Code Write a Python script to create an website for gram pachayth that…"
type textarea "x"
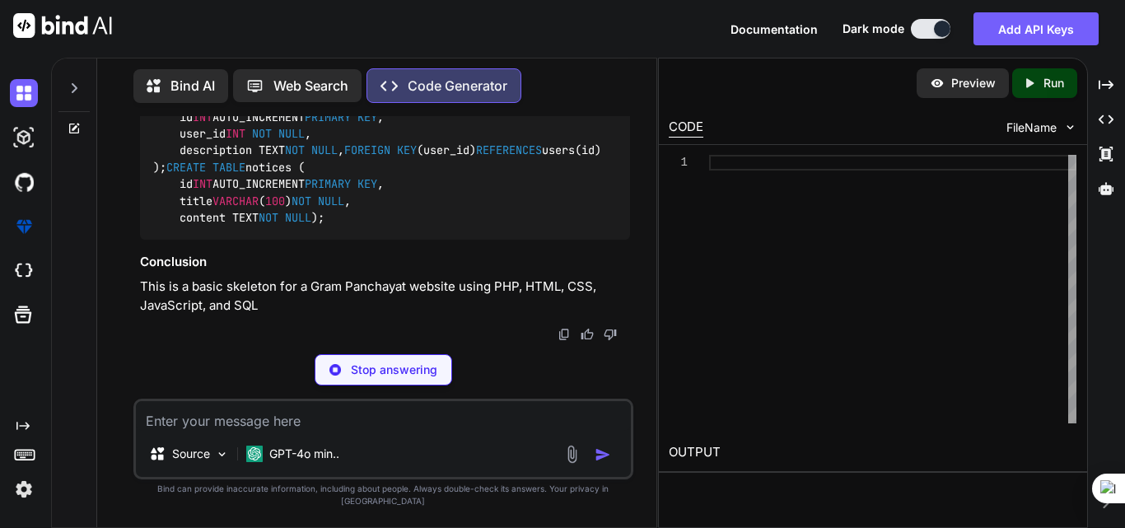
scroll to position [7694, 0]
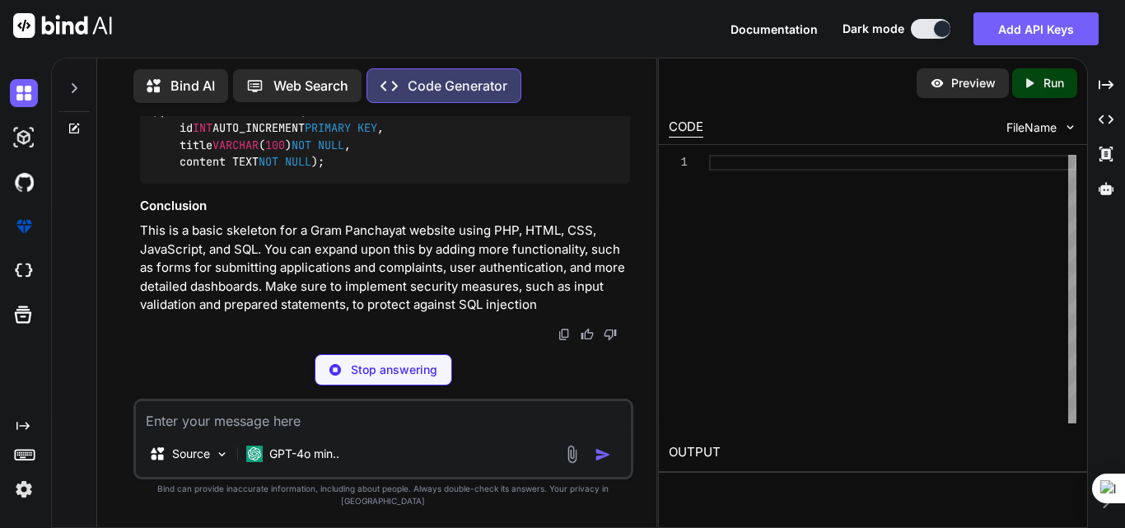
type textarea "x"
type textarea "│ ├── config.php └── .htaccess"
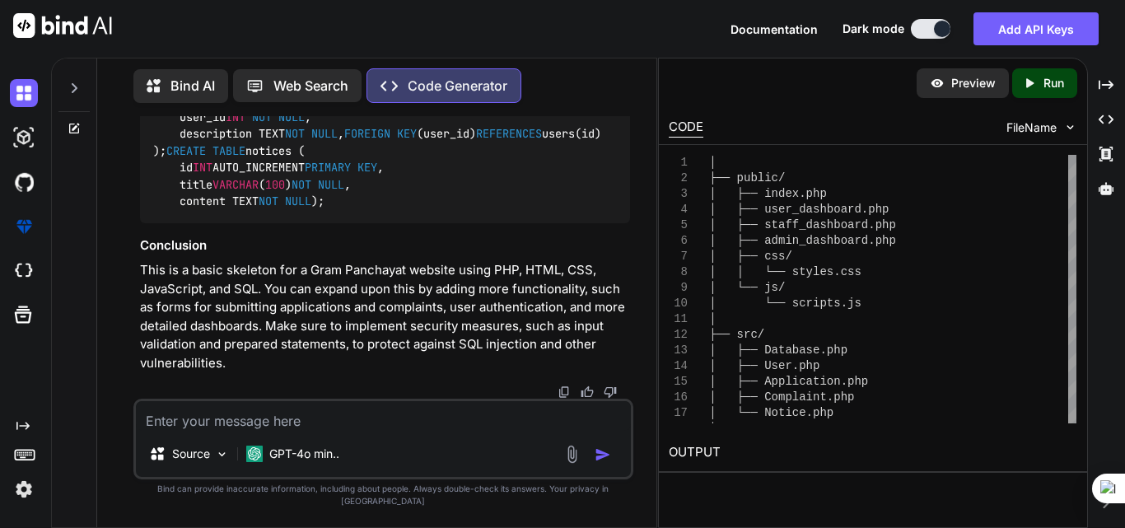
scroll to position [7317, 0]
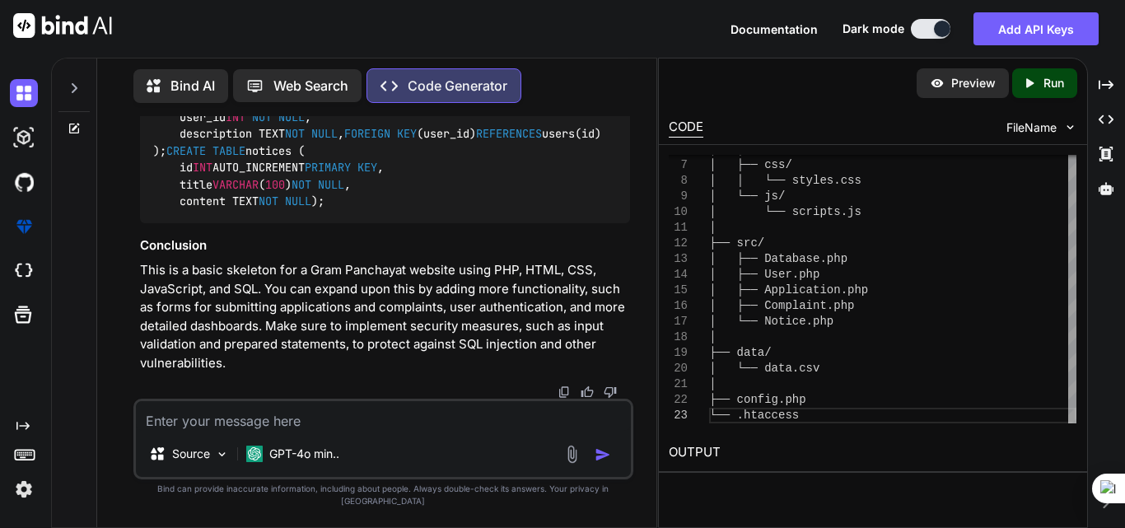
click at [691, 442] on h2 "OUTPUT" at bounding box center [873, 452] width 428 height 39
click at [265, 427] on textarea at bounding box center [383, 416] width 495 height 30
click at [189, 462] on p "Source" at bounding box center [191, 454] width 38 height 16
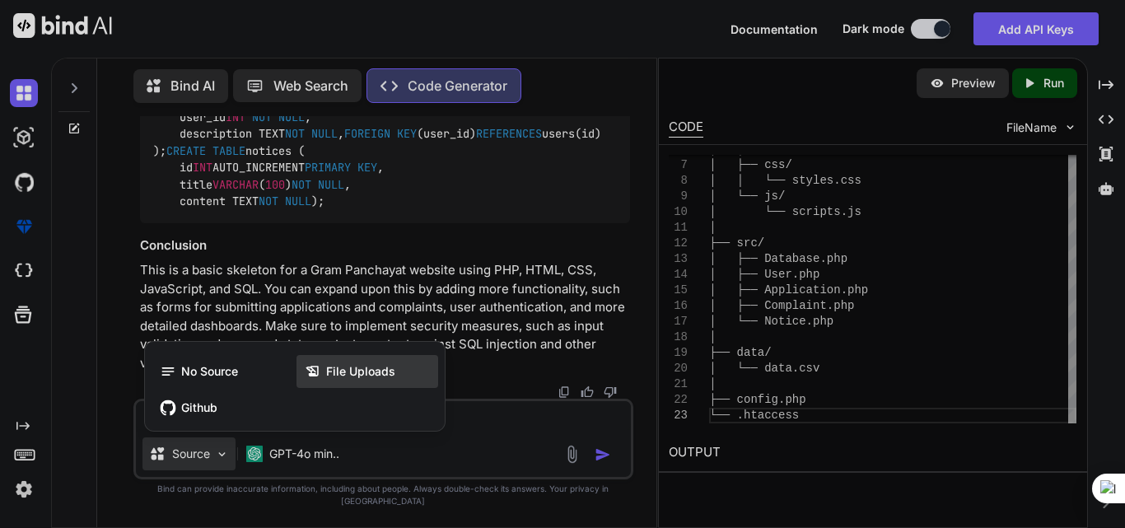
click at [346, 388] on div "File Uploads" at bounding box center [368, 371] width 142 height 33
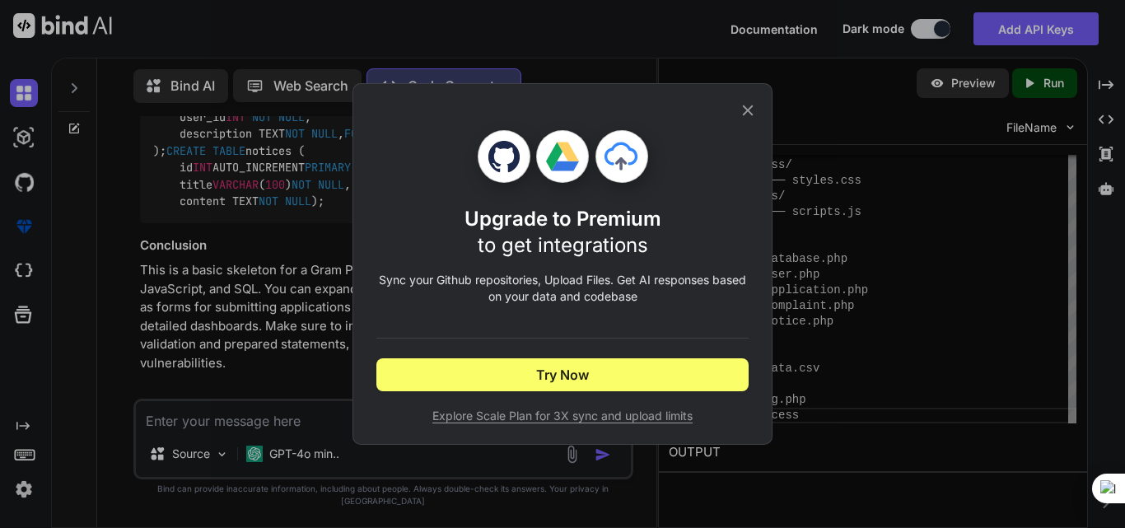
click at [752, 106] on icon at bounding box center [748, 110] width 11 height 11
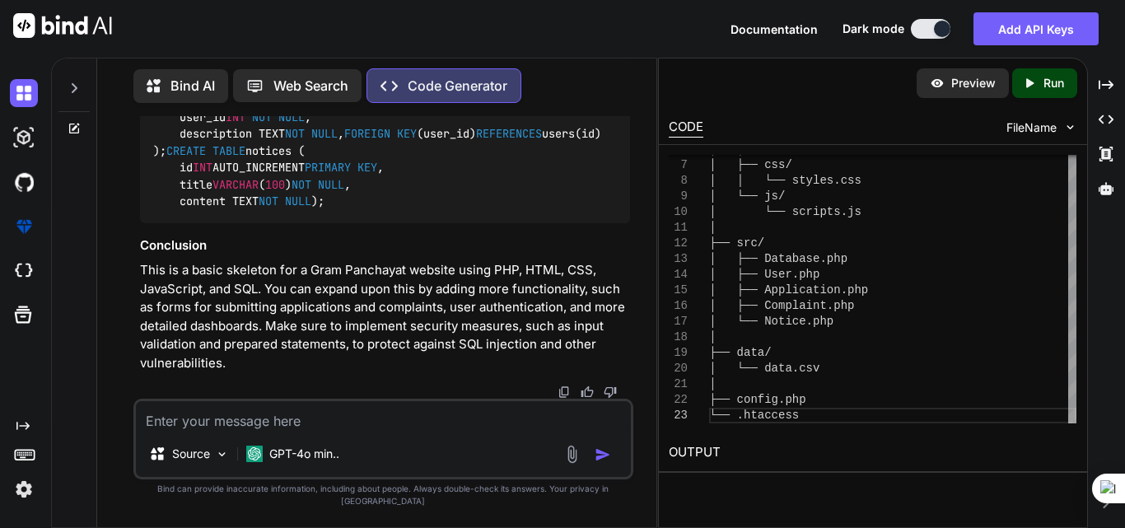
click at [570, 464] on img at bounding box center [572, 454] width 19 height 19
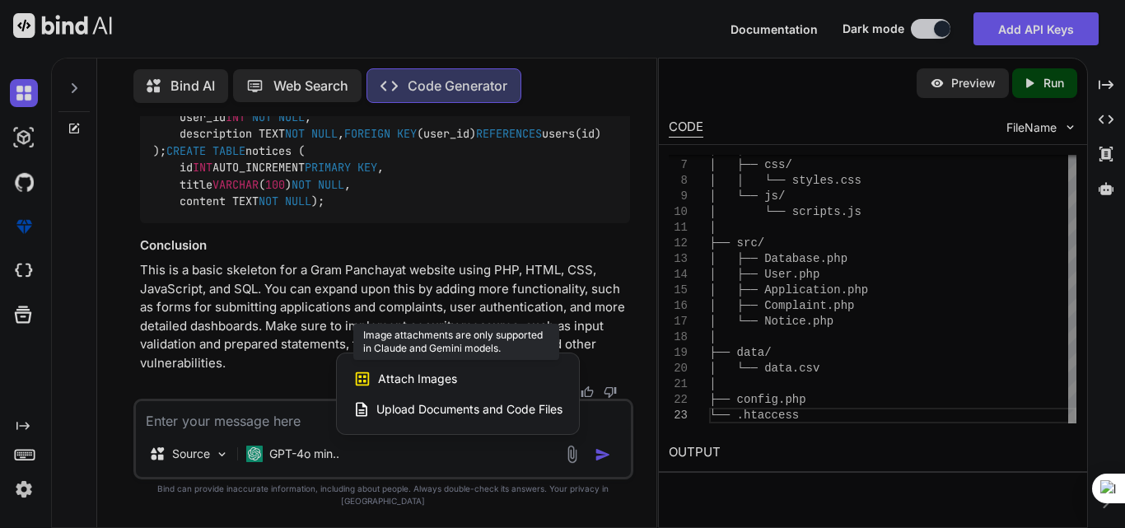
click at [495, 389] on div "Attach Images Image attachments are only supported in [PERSON_NAME] and Gemini …" at bounding box center [457, 378] width 209 height 31
click at [428, 385] on span "Attach Images" at bounding box center [417, 379] width 79 height 16
click at [414, 384] on span "Attach Images" at bounding box center [417, 379] width 79 height 16
click at [418, 418] on span "Upload Documents and Code Files" at bounding box center [469, 409] width 186 height 16
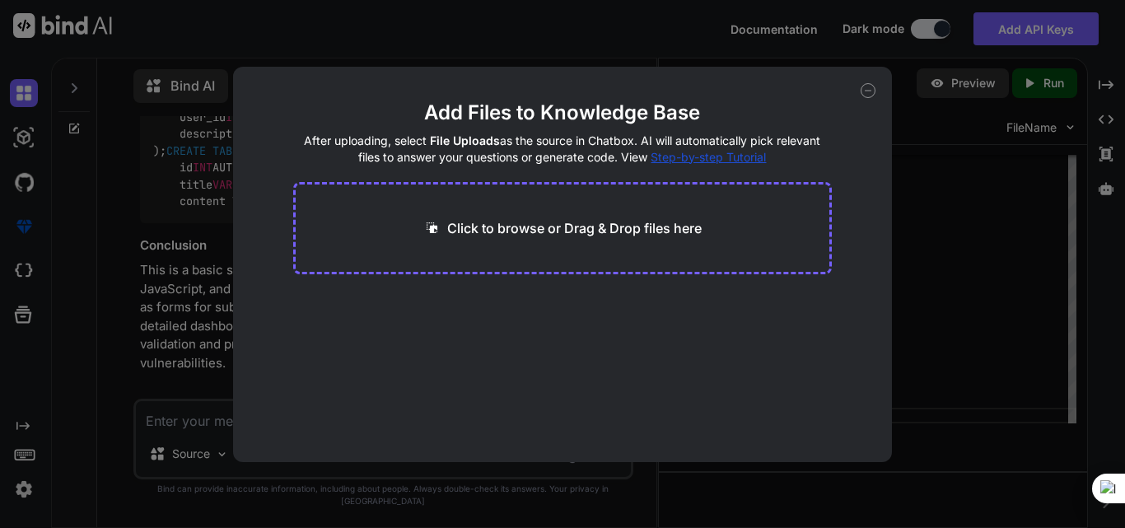
click at [577, 236] on p "Click to browse or Drag & Drop files here" at bounding box center [574, 228] width 255 height 20
click at [866, 91] on icon at bounding box center [869, 91] width 6 height 0
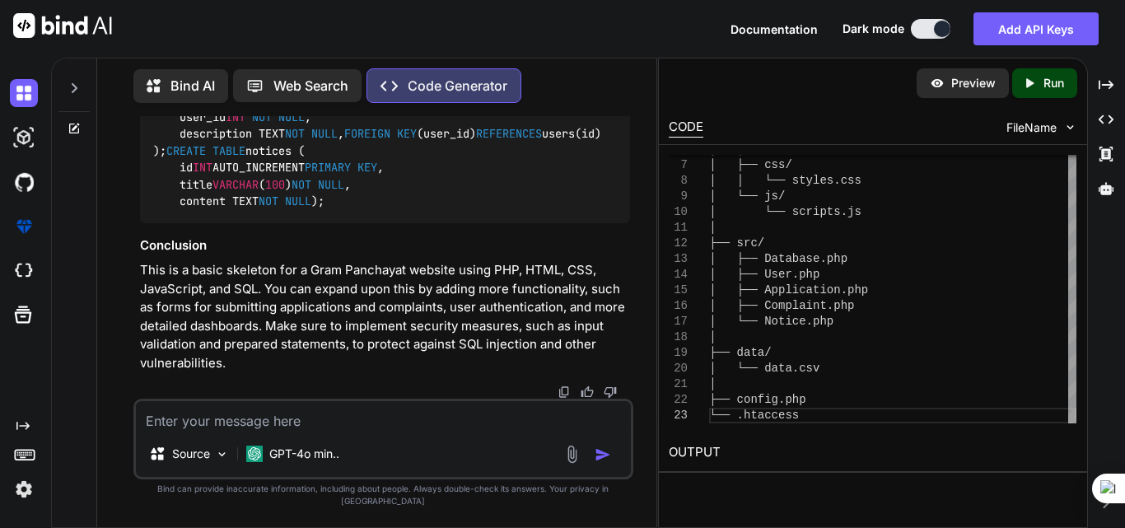
click at [301, 431] on textarea at bounding box center [383, 416] width 495 height 30
type textarea "import cvs file"
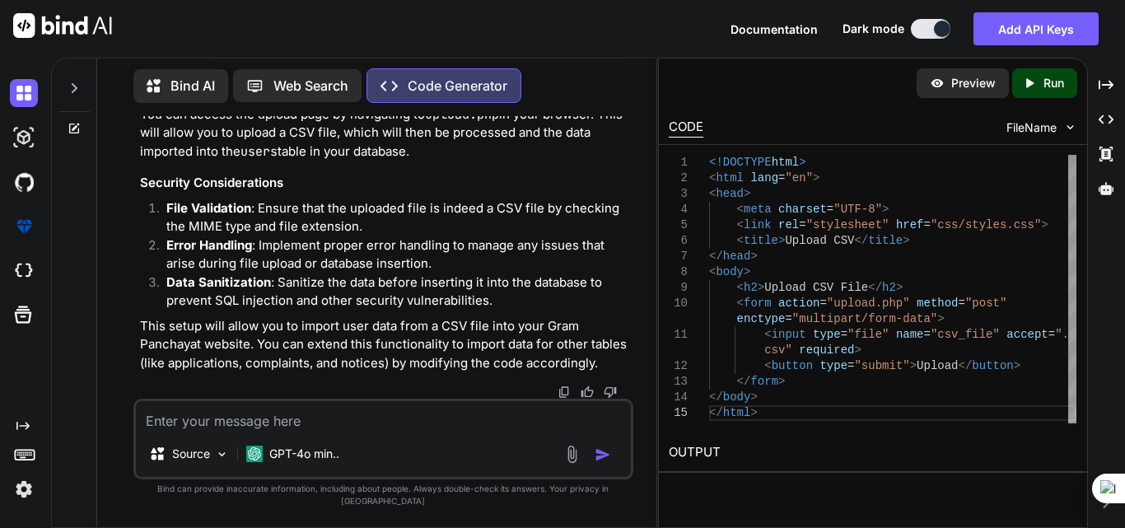
scroll to position [9559, 0]
click at [1047, 82] on p "Run" at bounding box center [1054, 83] width 21 height 16
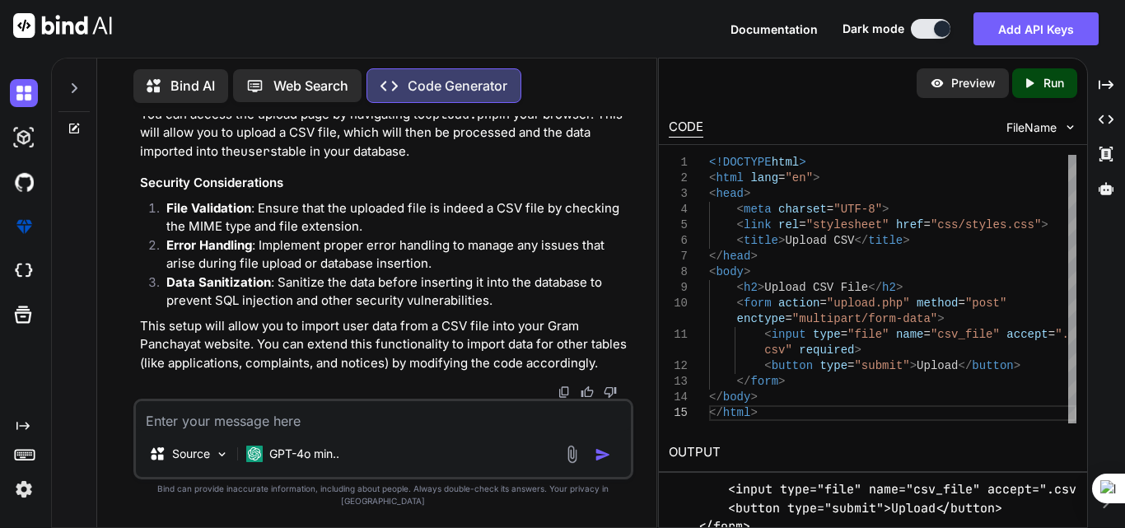
scroll to position [191, 0]
click at [1020, 119] on span "FileName" at bounding box center [1032, 127] width 50 height 16
click at [986, 84] on p "Preview" at bounding box center [973, 83] width 44 height 16
